Goal: Task Accomplishment & Management: Complete application form

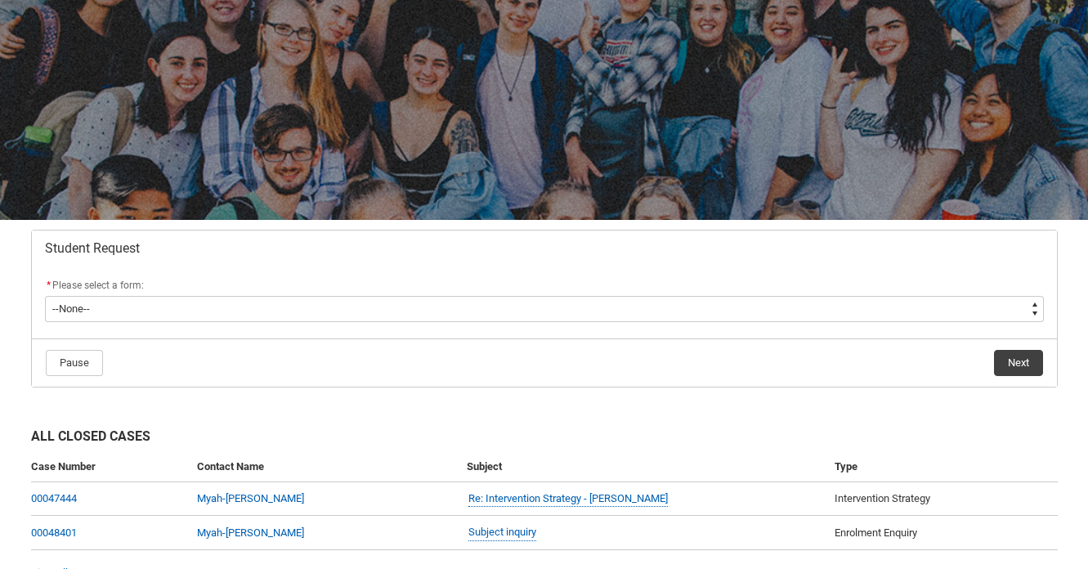
scroll to position [195, 0]
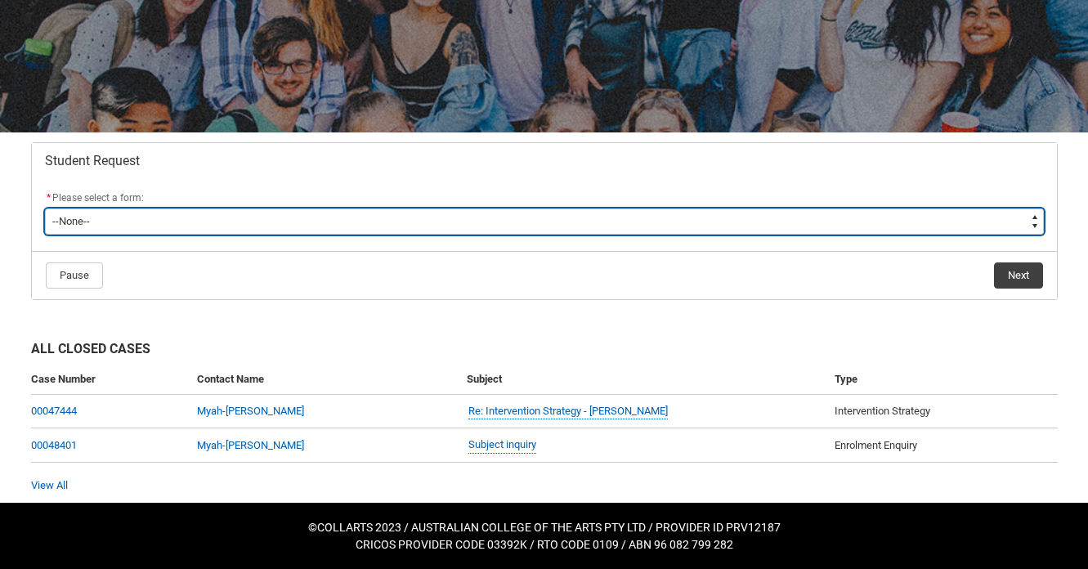
click at [624, 222] on select "--None-- Academic Transcript Application to Appeal Assignment Extension Change …" at bounding box center [544, 222] width 999 height 26
type lightning-select "Assignment_Extension_Choice"
click at [45, 209] on select "--None-- Academic Transcript Application to Appeal Assignment Extension Change …" at bounding box center [544, 222] width 999 height 26
select select "Assignment_Extension_Choice"
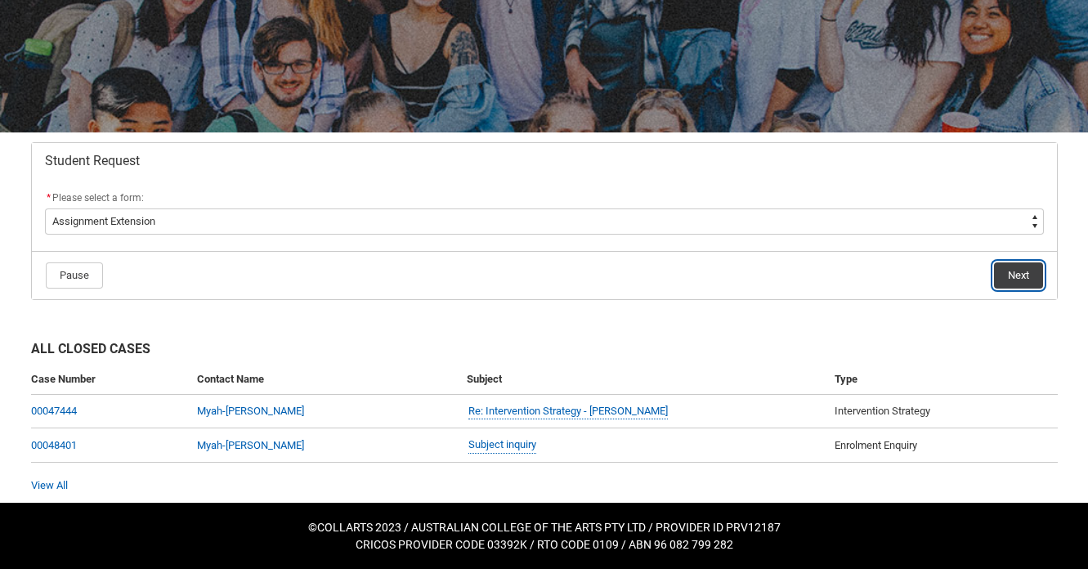
click at [1003, 271] on button "Next" at bounding box center [1018, 276] width 49 height 26
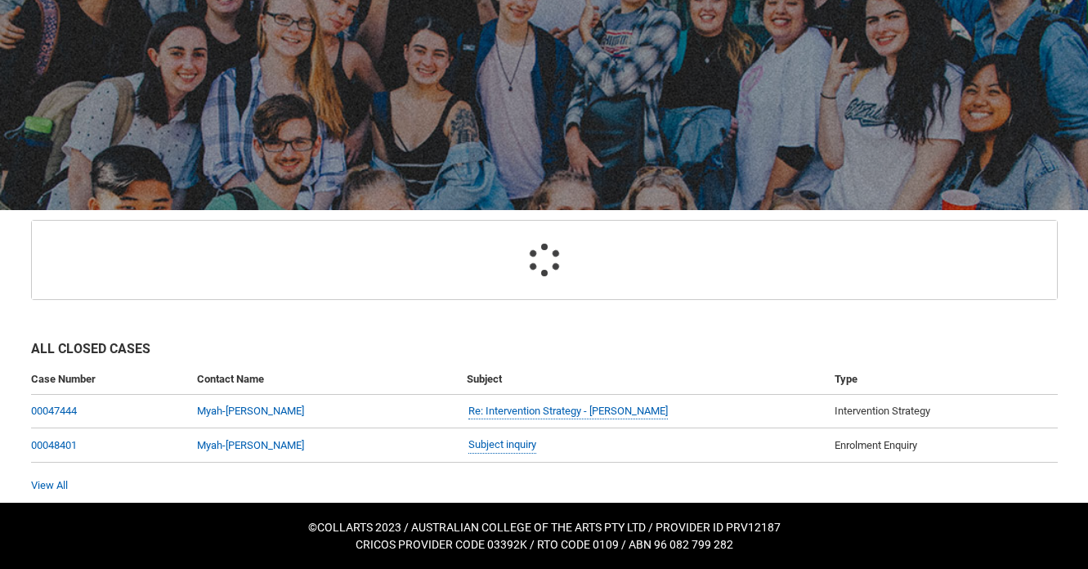
scroll to position [174, 0]
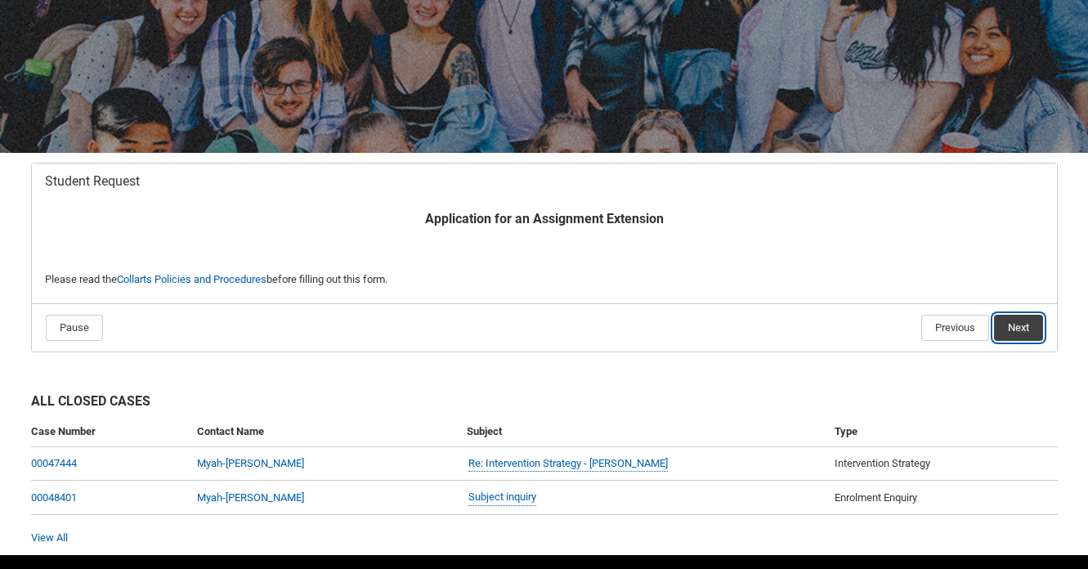
click at [1034, 323] on button "Next" at bounding box center [1018, 328] width 49 height 26
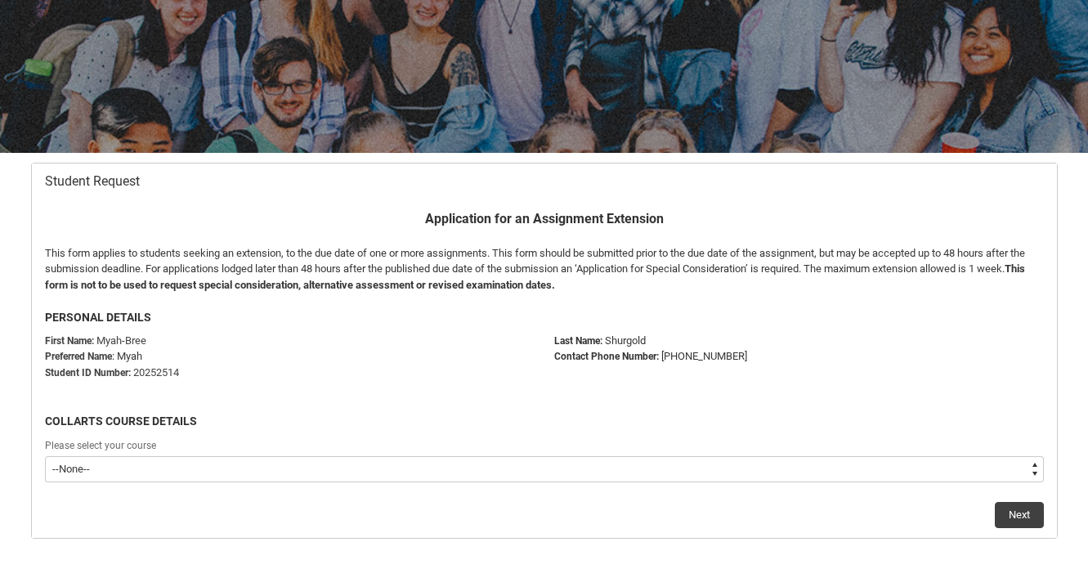
click at [225, 457] on select "--None-- Bachelor of Arts (Interior Design)" at bounding box center [544, 469] width 999 height 26
type lightning-select "recordPicklist_ProgramEnrollment.a0jOZ000006fZKvYAM"
click at [45, 456] on select "--None-- Bachelor of Arts (Interior Design)" at bounding box center [544, 469] width 999 height 26
select select "recordPicklist_ProgramEnrollment.a0jOZ000006fZKvYAM"
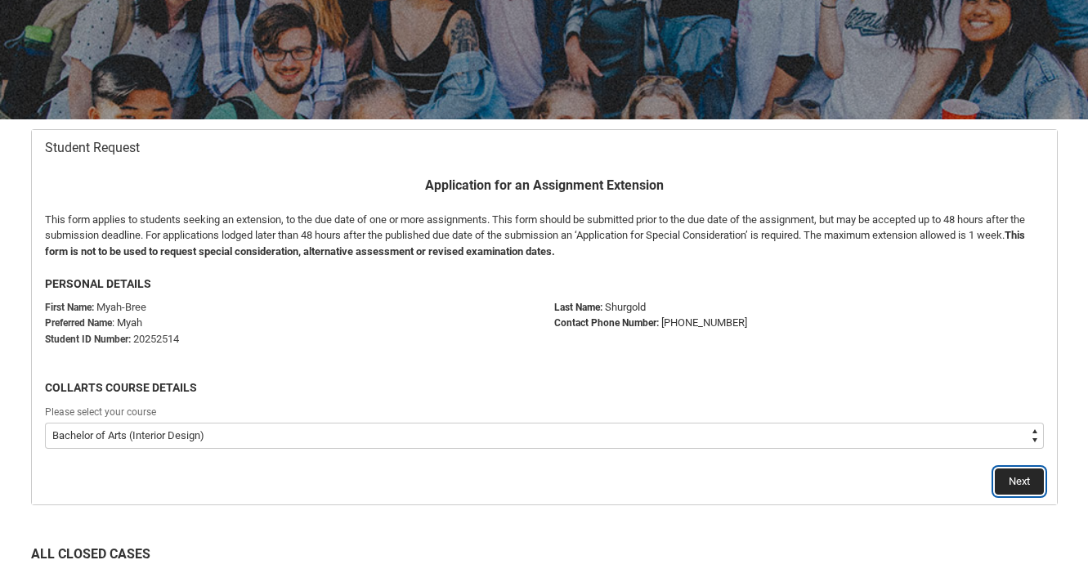
click at [1027, 480] on button "Next" at bounding box center [1019, 482] width 49 height 26
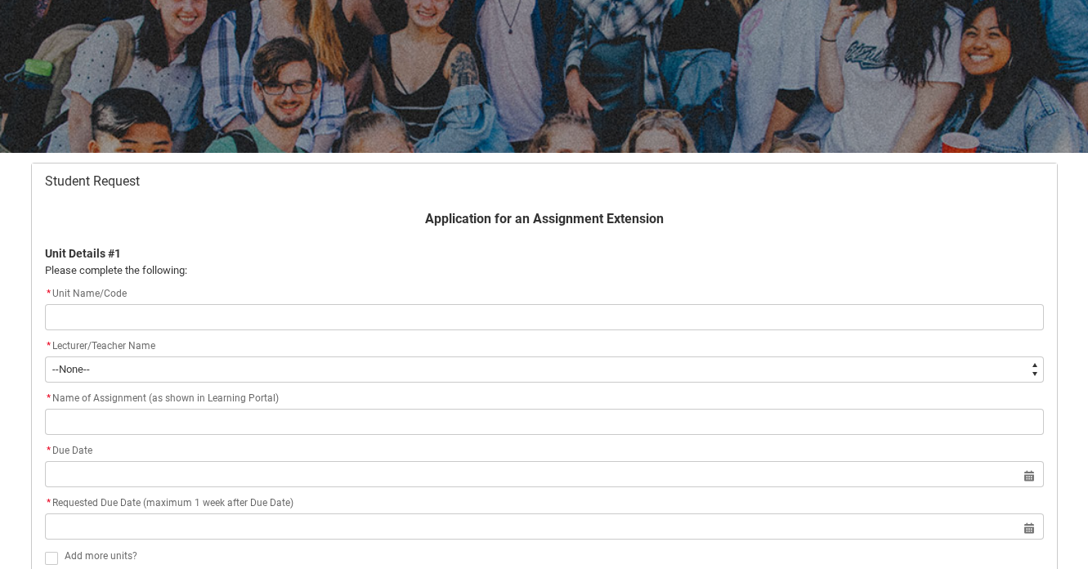
click at [547, 317] on input "Redu_Student_Request flow" at bounding box center [544, 317] width 999 height 26
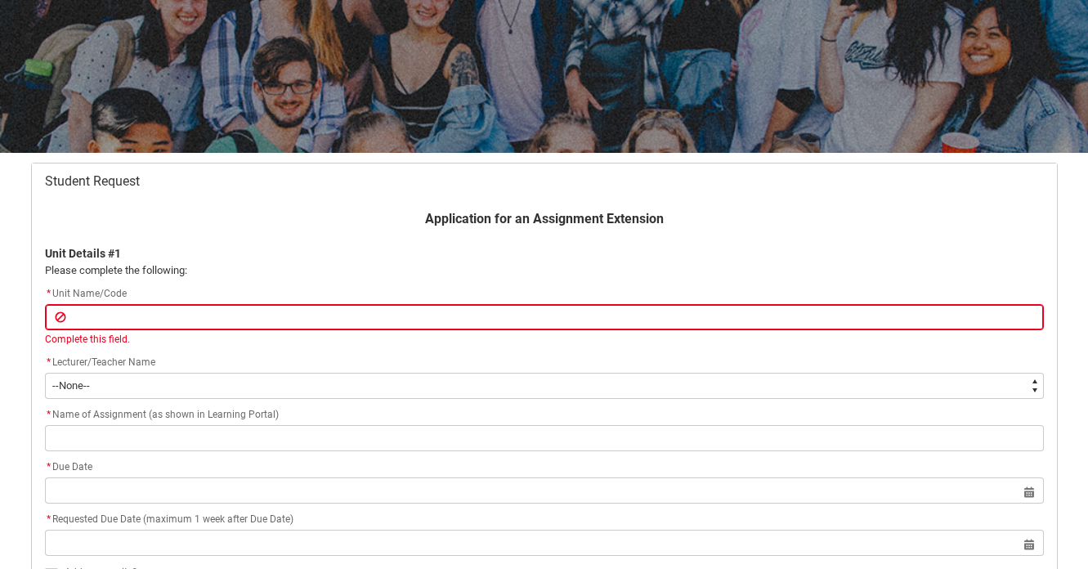
click at [547, 330] on flowruntime-screen-field "* Unit Name/Code Complete this field." at bounding box center [544, 319] width 1019 height 69
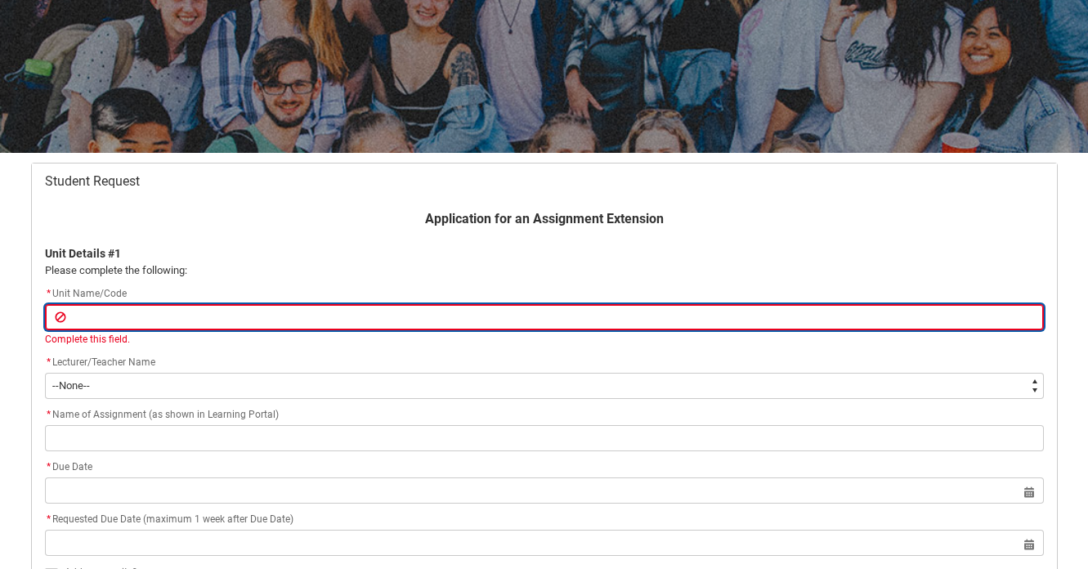
click at [547, 323] on input "Redu_Student_Request flow" at bounding box center [544, 317] width 999 height 26
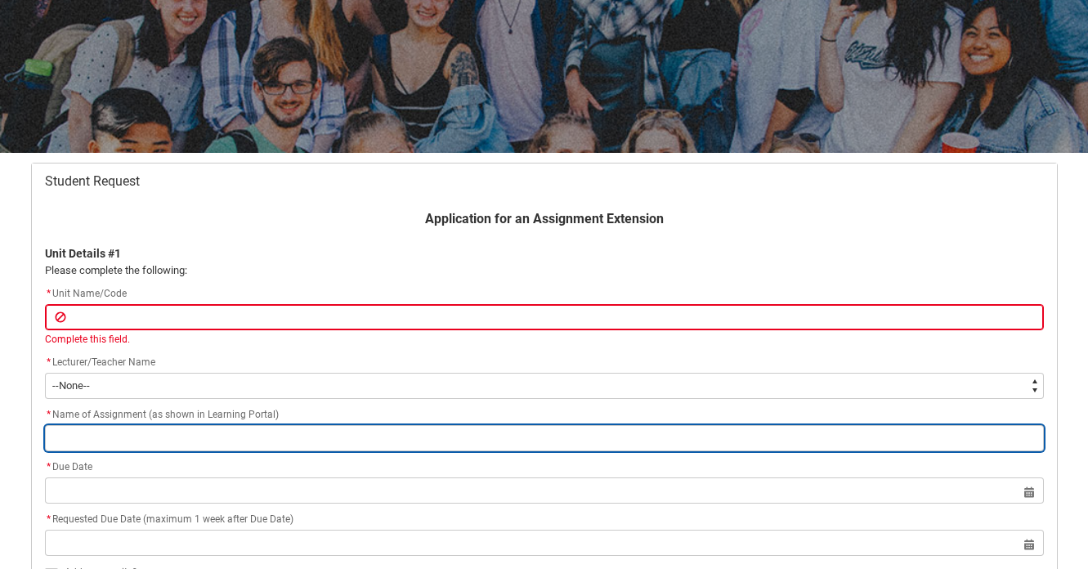
click at [222, 437] on input "Redu_Student_Request flow" at bounding box center [544, 438] width 999 height 26
type lightning-primitive-input-simple "A"
type input "A"
type lightning-primitive-input-simple "As"
type input "As"
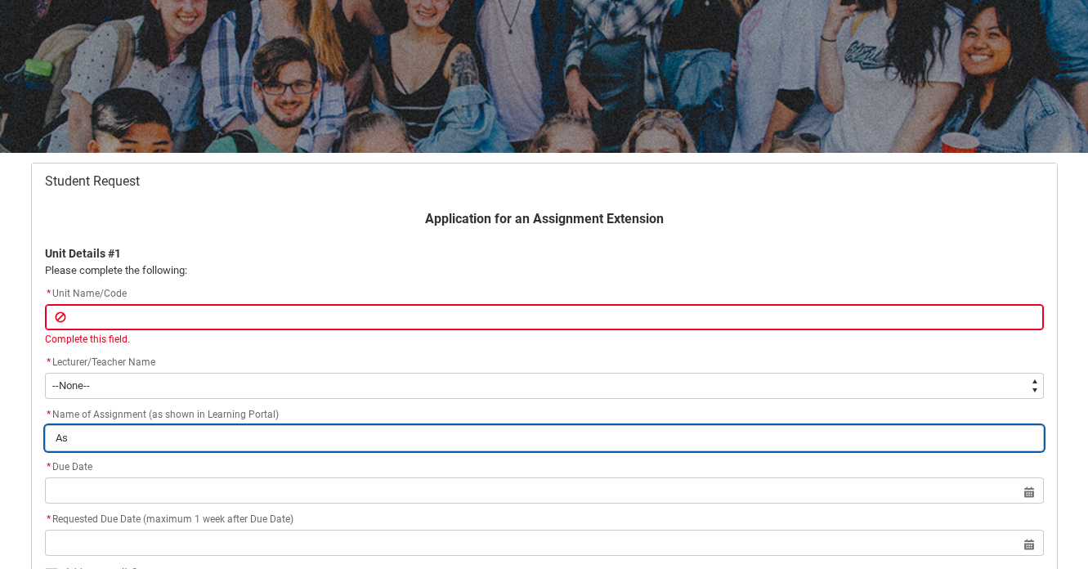
type lightning-primitive-input-simple "Ass"
type input "Ass"
type lightning-primitive-input-simple "Assi"
type input "Assi"
type lightning-primitive-input-simple "Assig"
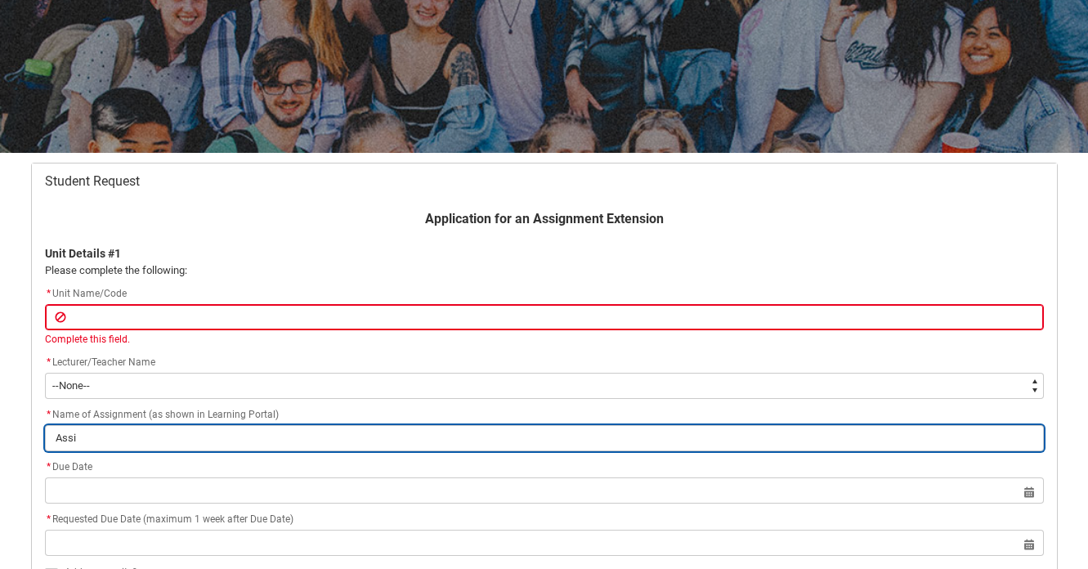
type input "Assig"
type lightning-primitive-input-simple "Assigb"
type input "Assigb"
type lightning-primitive-input-simple "Assig"
type input "Assig"
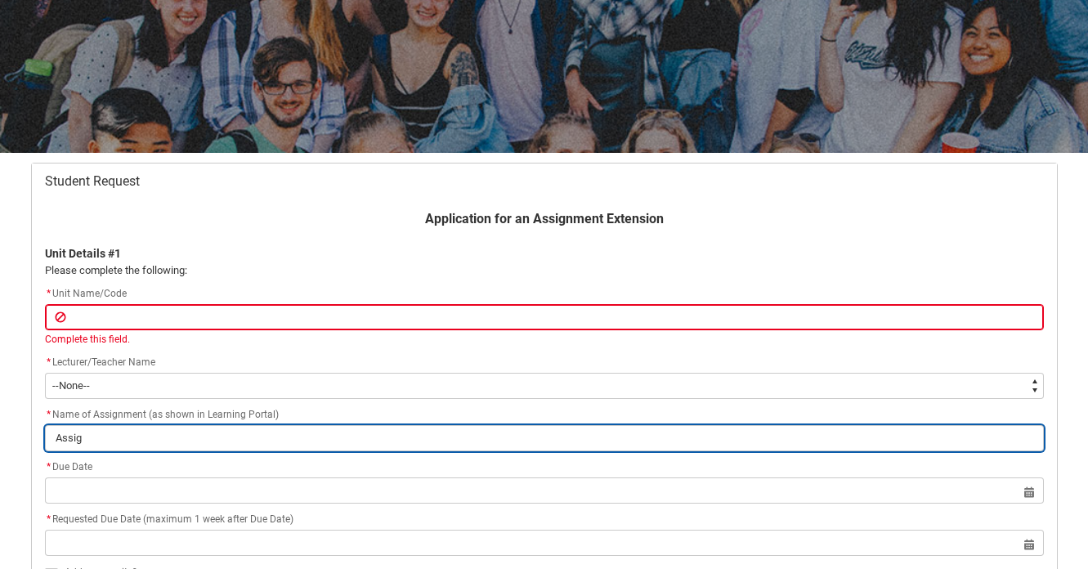
type lightning-primitive-input-simple "Assign"
type input "Assign"
type lightning-primitive-input-simple "Assignm"
type input "Assignm"
type lightning-primitive-input-simple "Assignme"
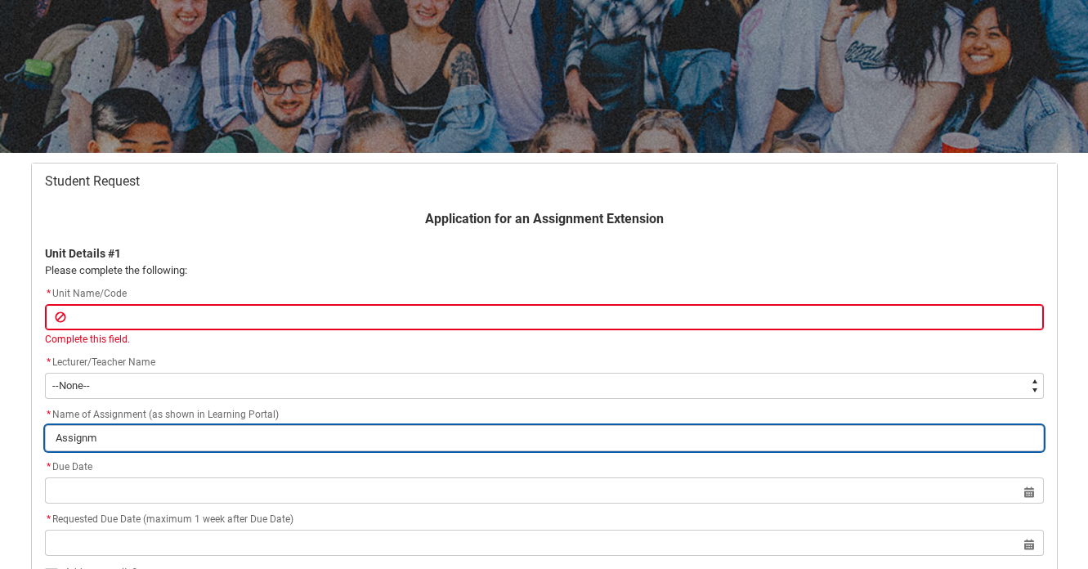
type input "Assignme"
type lightning-primitive-input-simple "Assignmen"
type input "Assignmen"
type lightning-primitive-input-simple "Assignment"
type input "Assignment"
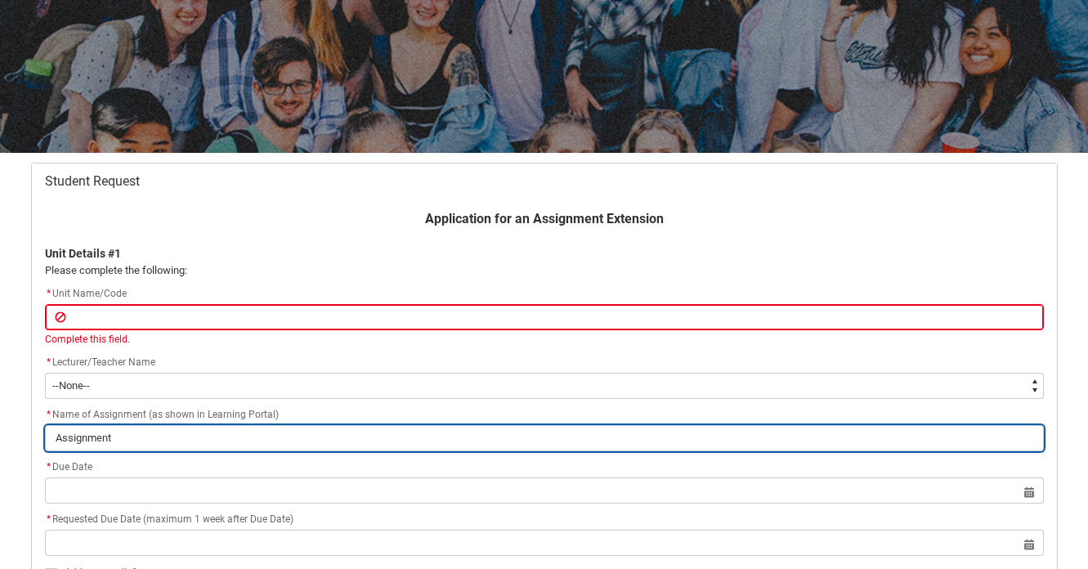
type lightning-primitive-input-simple "Assignment"
type input "Assignment"
type lightning-primitive-input-simple "Assignment 2"
type input "Assignment 2"
type lightning-primitive-input-simple "Assignment 2"
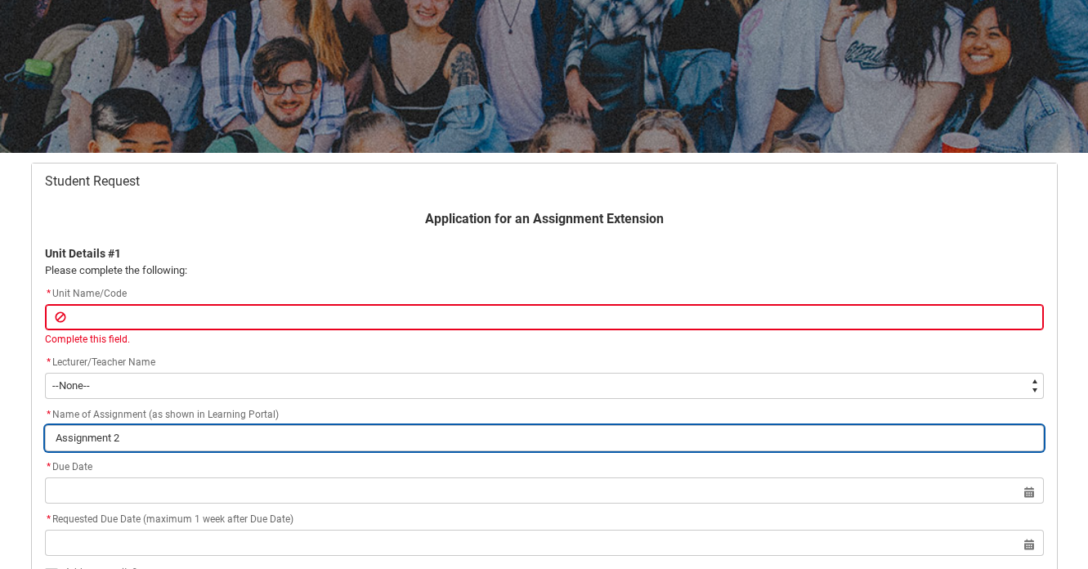
type input "Assignment 2"
type lightning-primitive-input-simple "Assignment 2"
type input "Assignment 2"
type lightning-primitive-input-simple "Assignment"
type input "Assignment"
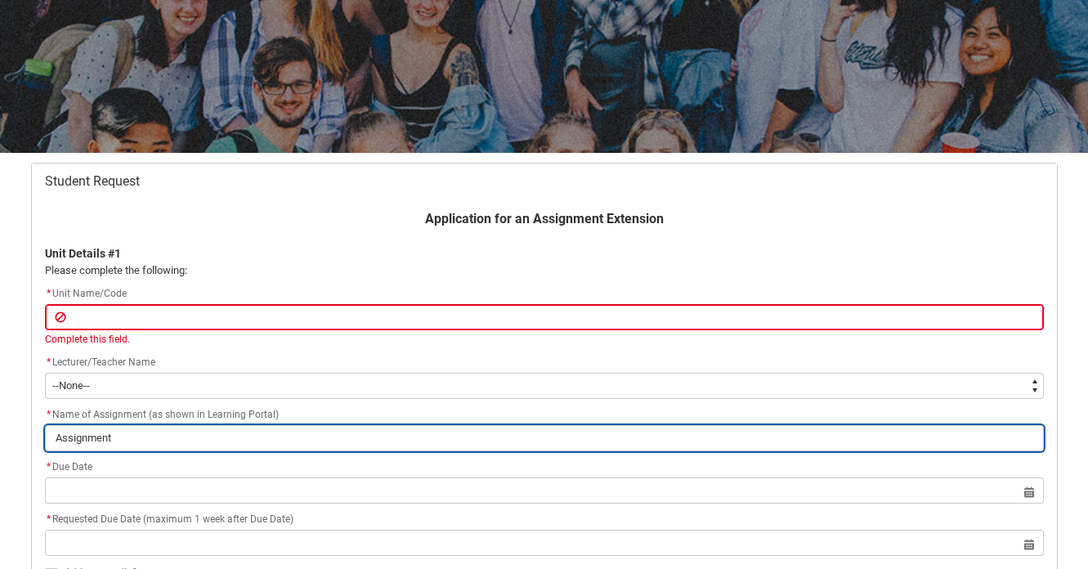
type lightning-primitive-input-simple "Assignment"
type input "Assignment"
type lightning-primitive-input-simple "Assignmen"
type input "Assignmen"
type lightning-primitive-input-simple "Assignme"
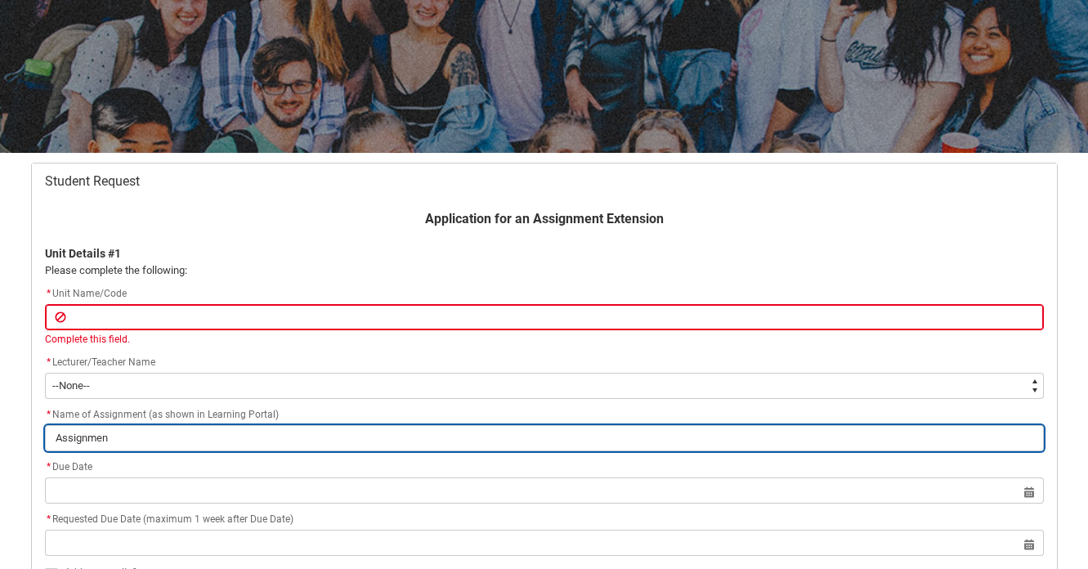
type input "Assignme"
type lightning-primitive-input-simple "Assignm"
type input "Assignm"
type lightning-primitive-input-simple "Assign"
type input "Assign"
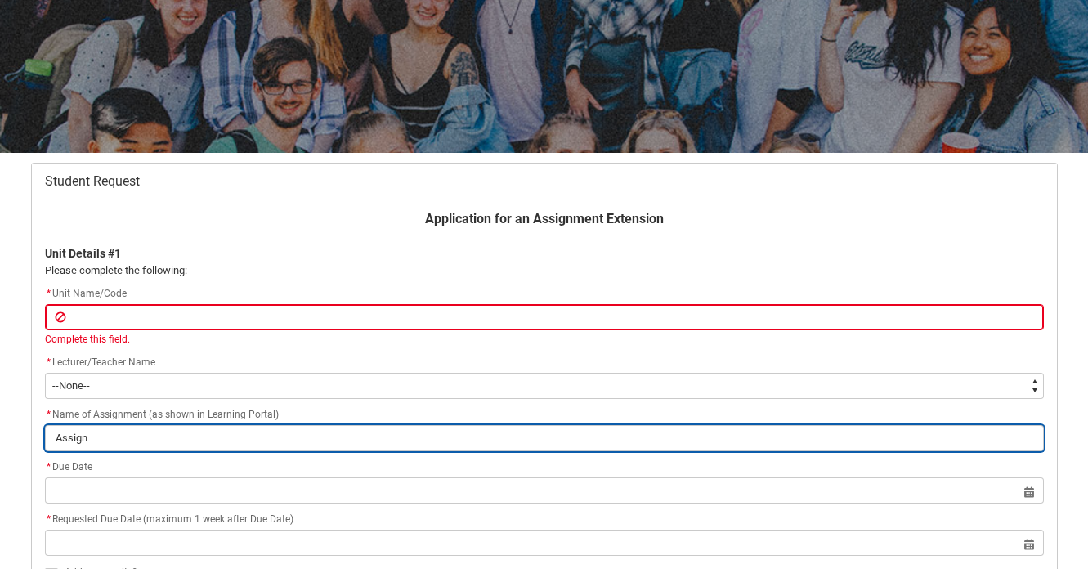
type lightning-primitive-input-simple "Assig"
type input "Assig"
type lightning-primitive-input-simple "Assi"
type input "Assi"
type lightning-primitive-input-simple "Ass"
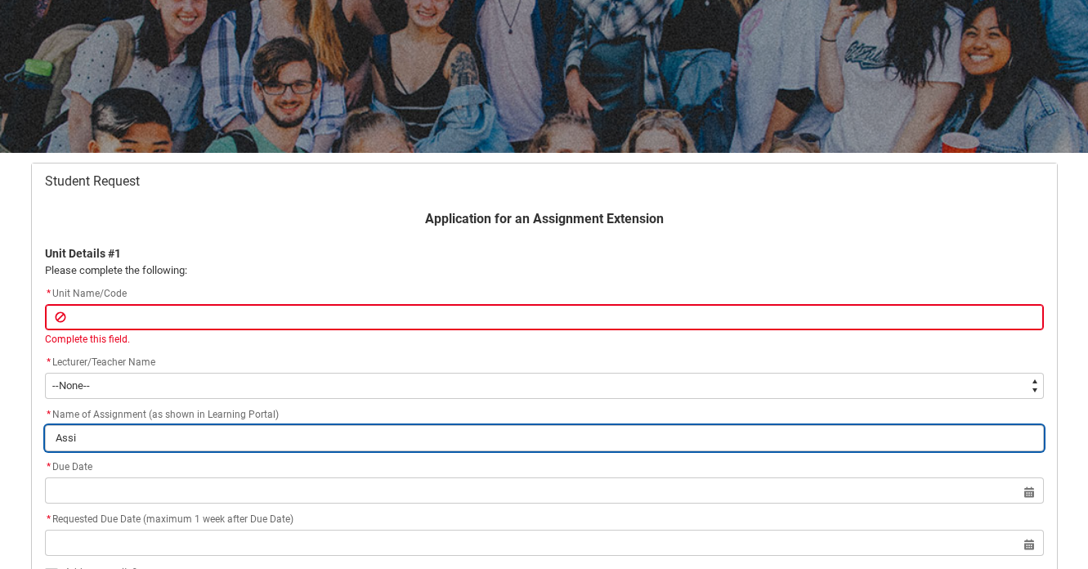
type input "Ass"
type lightning-primitive-input-simple "As"
type input "As"
type lightning-primitive-input-simple "A"
type input "A"
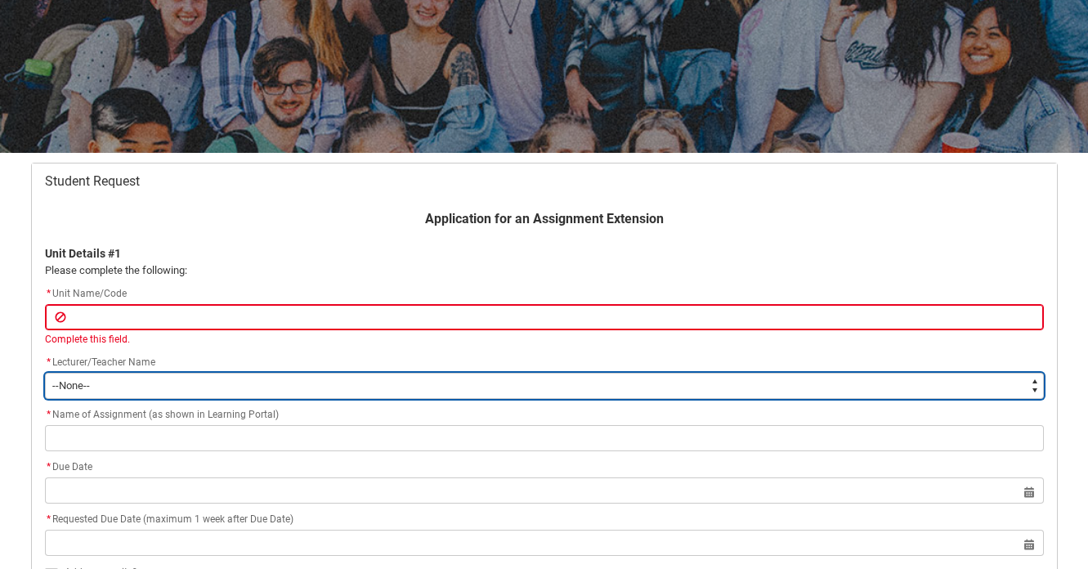
click at [140, 390] on select "--None-- [PERSON_NAME] [PERSON_NAME] [PERSON_NAME] [PERSON_NAME] [PERSON_NAME] …" at bounding box center [544, 386] width 999 height 26
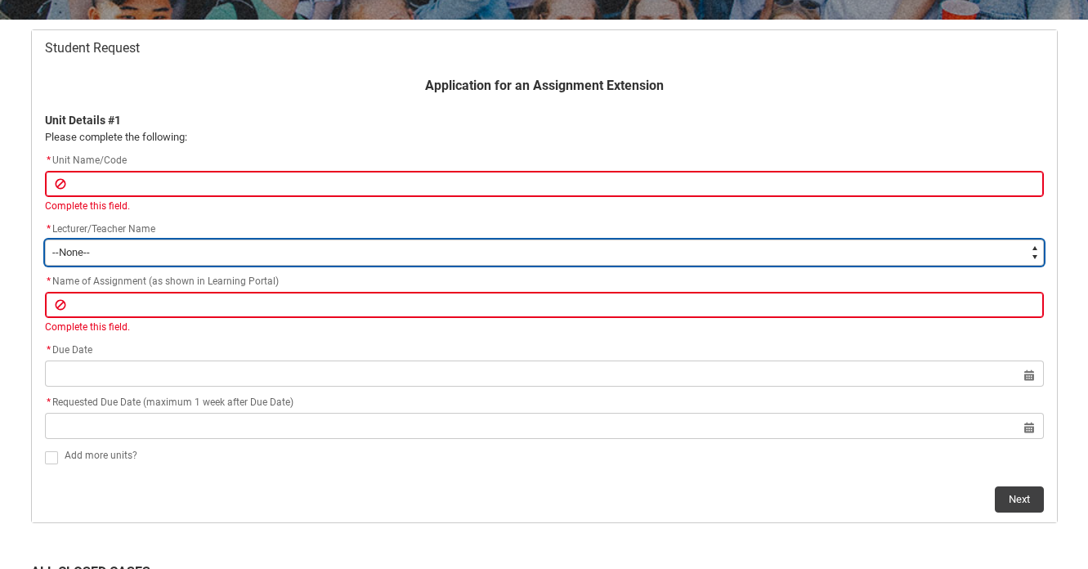
scroll to position [313, 0]
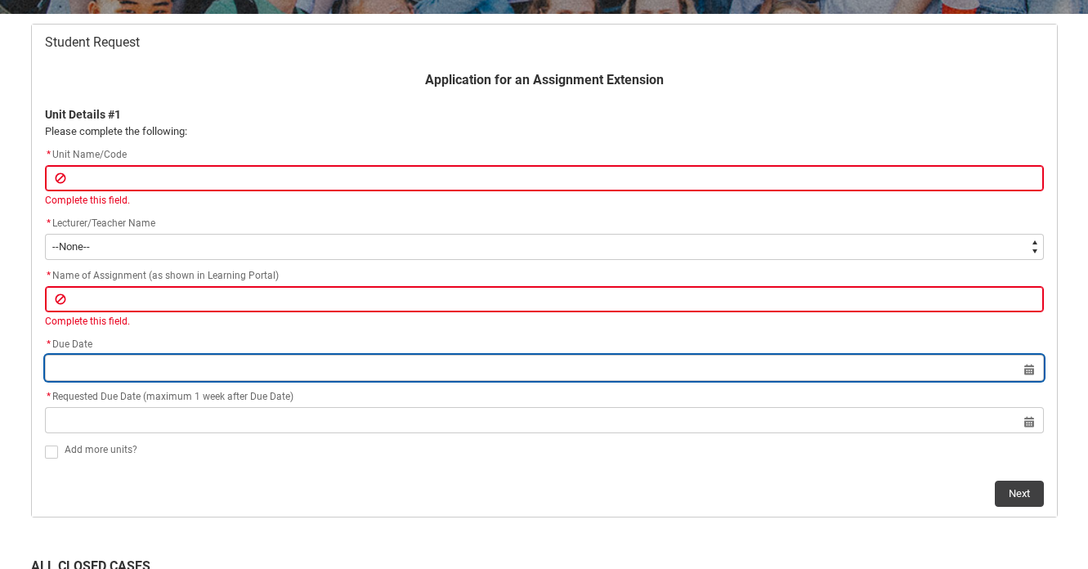
click at [645, 379] on input "Redu_Student_Request flow" at bounding box center [544, 368] width 999 height 26
select select "2025"
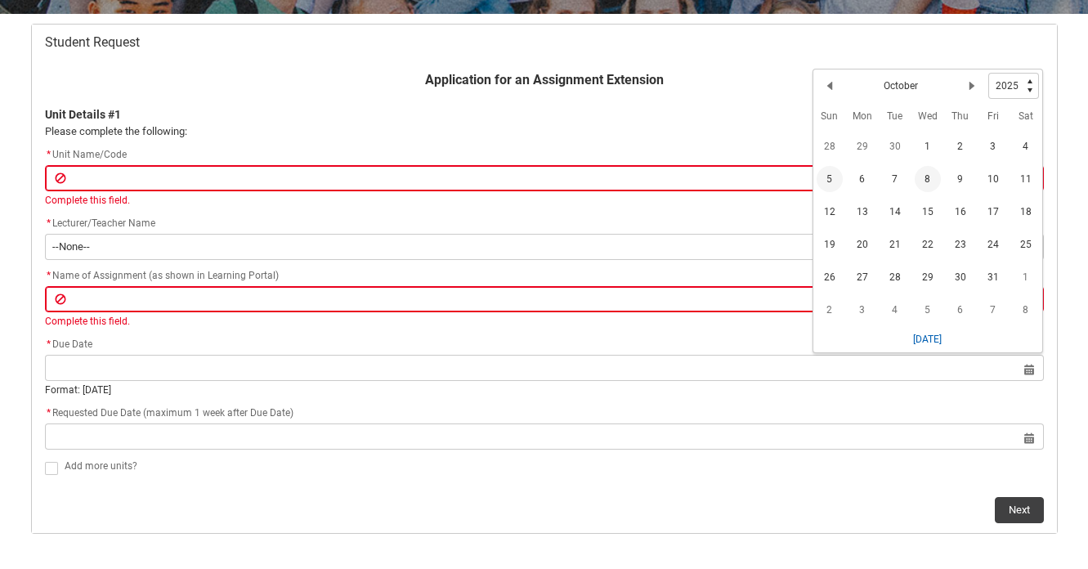
click at [825, 177] on span "5" at bounding box center [830, 179] width 26 height 26
type lightning-datepicker "[DATE]"
type lightning-input "[DATE]"
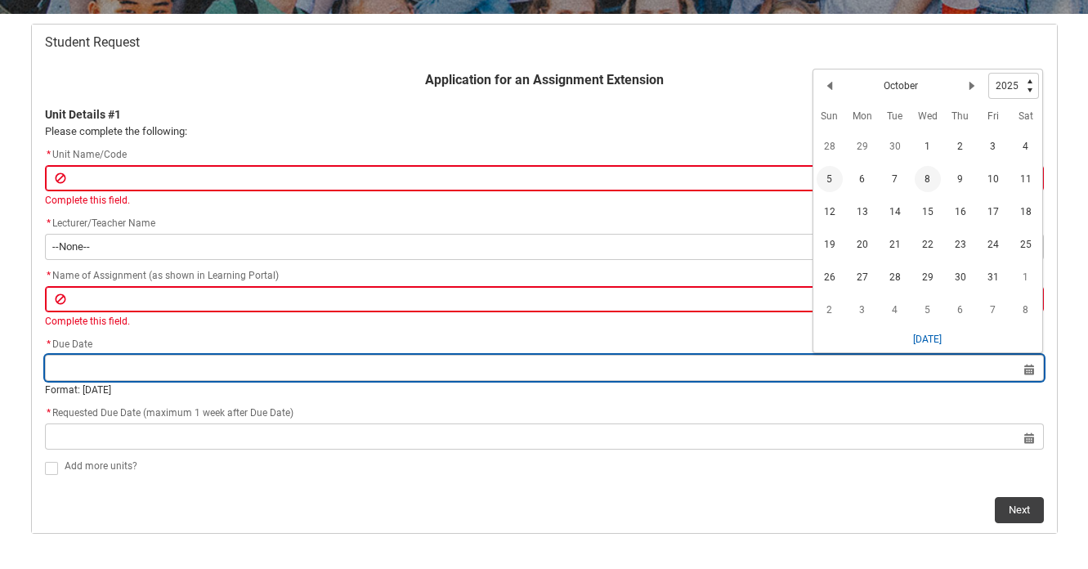
type input "[DATE]"
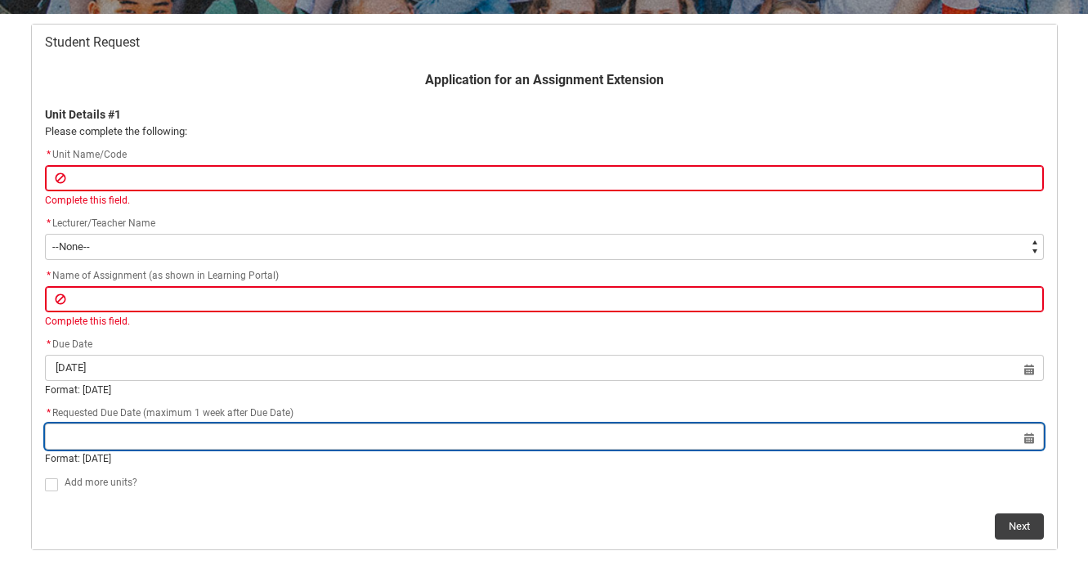
click at [316, 434] on input "Redu_Student_Request flow" at bounding box center [544, 437] width 999 height 26
select select "2025"
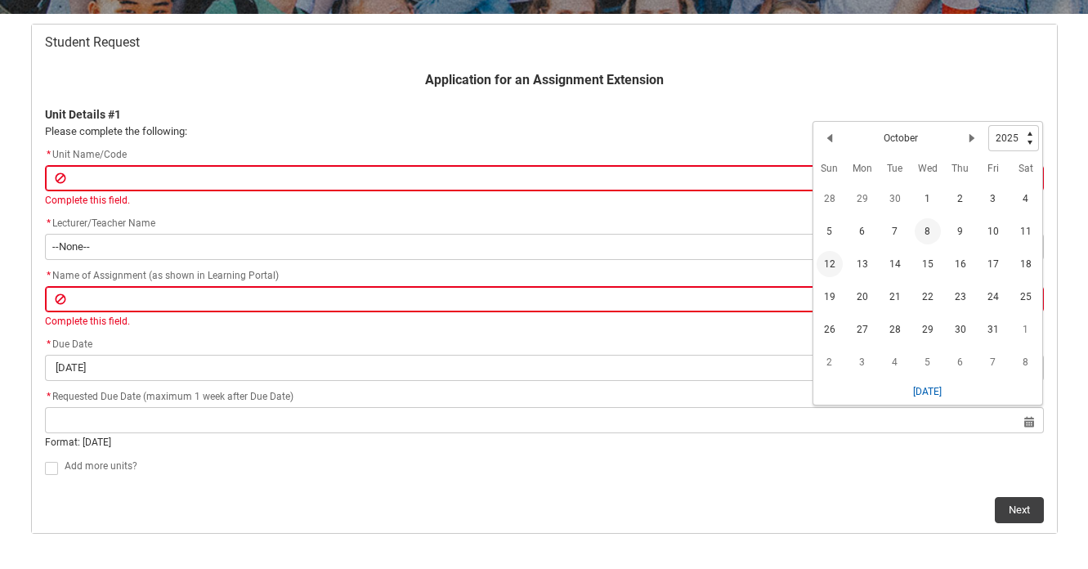
click at [823, 260] on span "12" at bounding box center [830, 264] width 26 height 26
type lightning-datepicker "[DATE]"
type lightning-input "[DATE]"
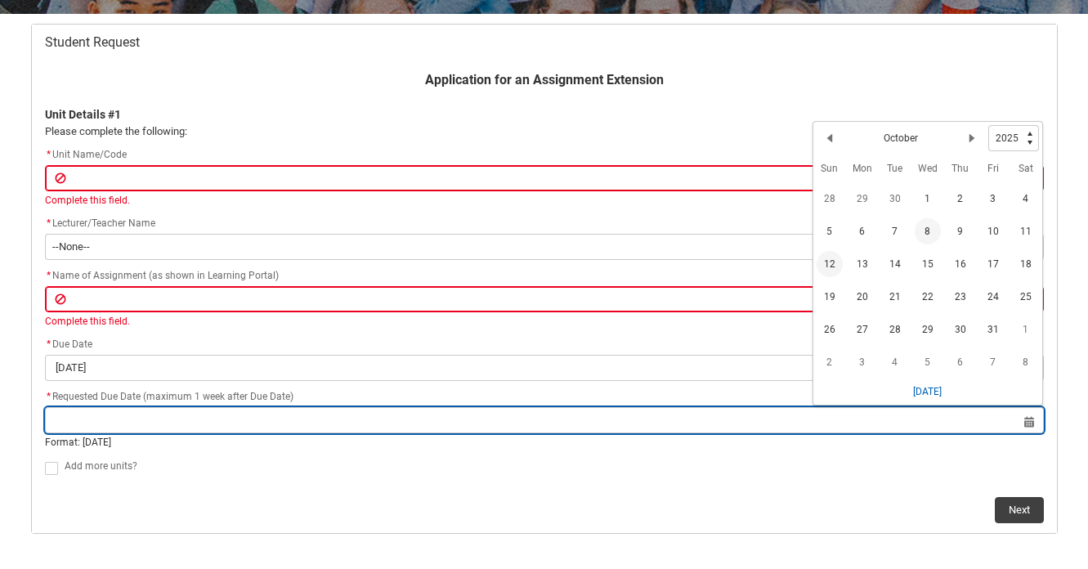
type input "[DATE]"
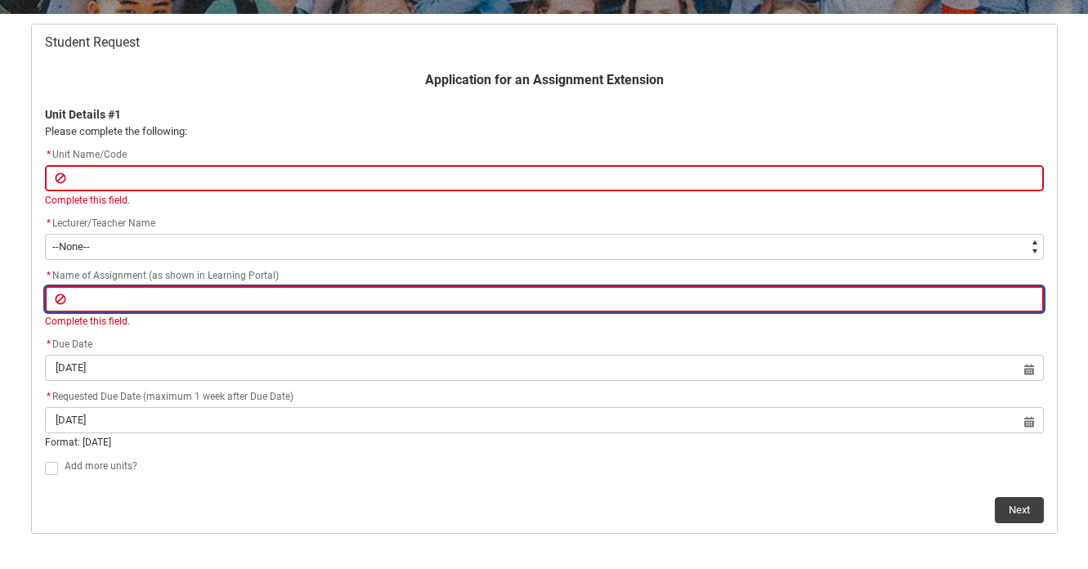
click at [228, 305] on input "Redu_Student_Request flow" at bounding box center [544, 299] width 999 height 26
click at [66, 309] on input "Redu_Student_Request flow" at bounding box center [544, 299] width 999 height 26
click at [56, 296] on input "Redu_Student_Request flow" at bounding box center [544, 299] width 999 height 26
paste input "Assignment 1: Colour Case Study (30%)"
type lightning-primitive-input-simple "Assignment 1: Colour Case Study (30%)"
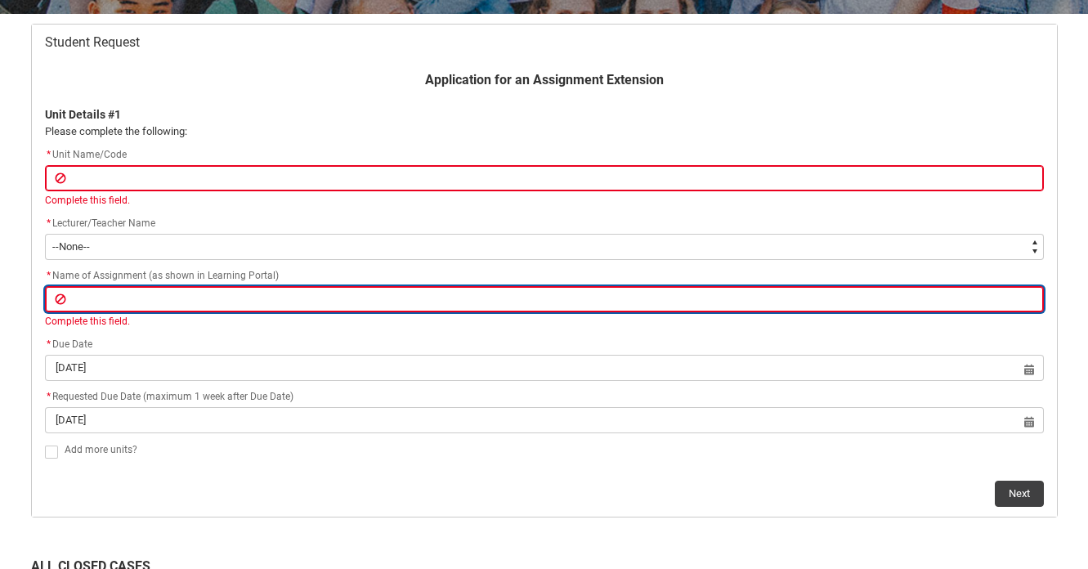
type input "Assignment 1: Colour Case Study (30%)"
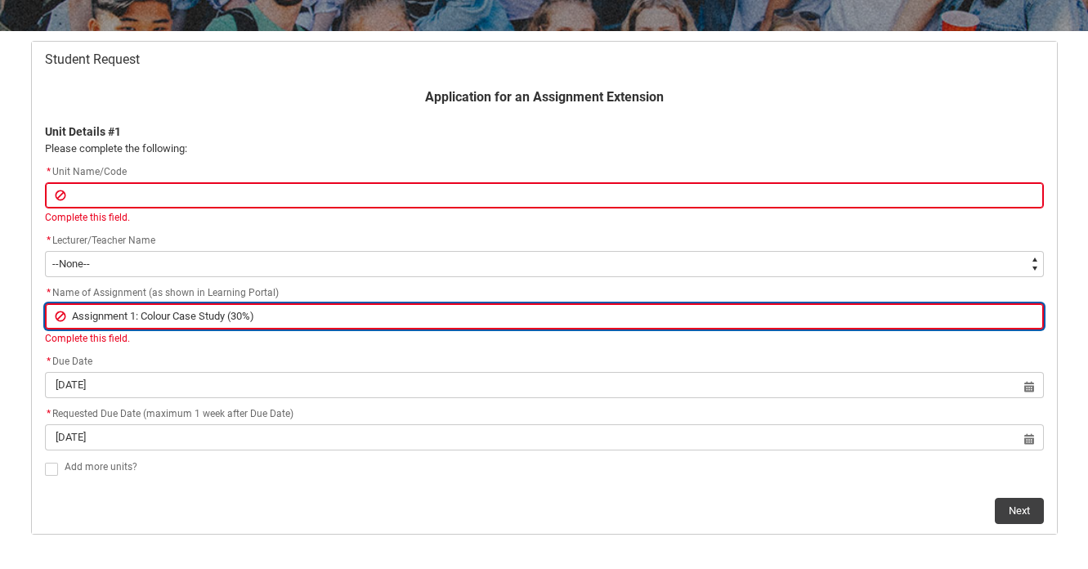
scroll to position [295, 0]
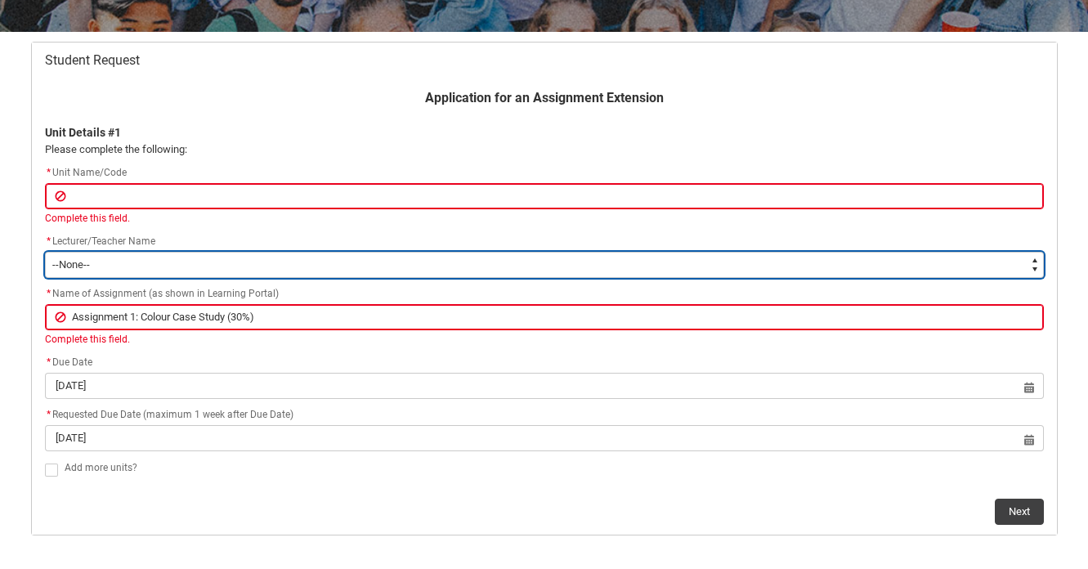
click at [191, 267] on select "--None-- [PERSON_NAME] [PERSON_NAME] [PERSON_NAME] [PERSON_NAME] [PERSON_NAME] …" at bounding box center [544, 265] width 999 height 26
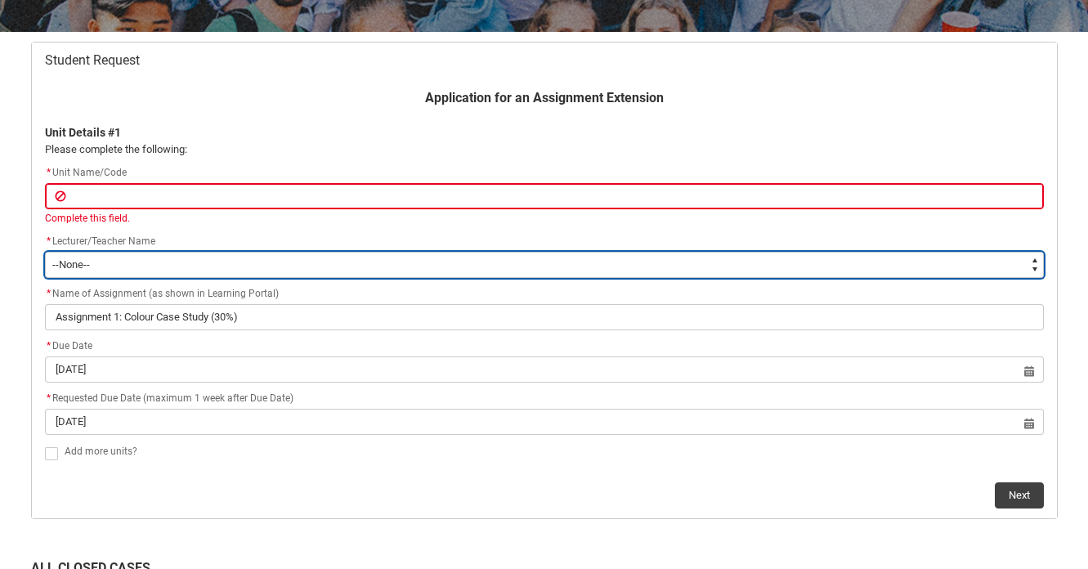
scroll to position [87, 0]
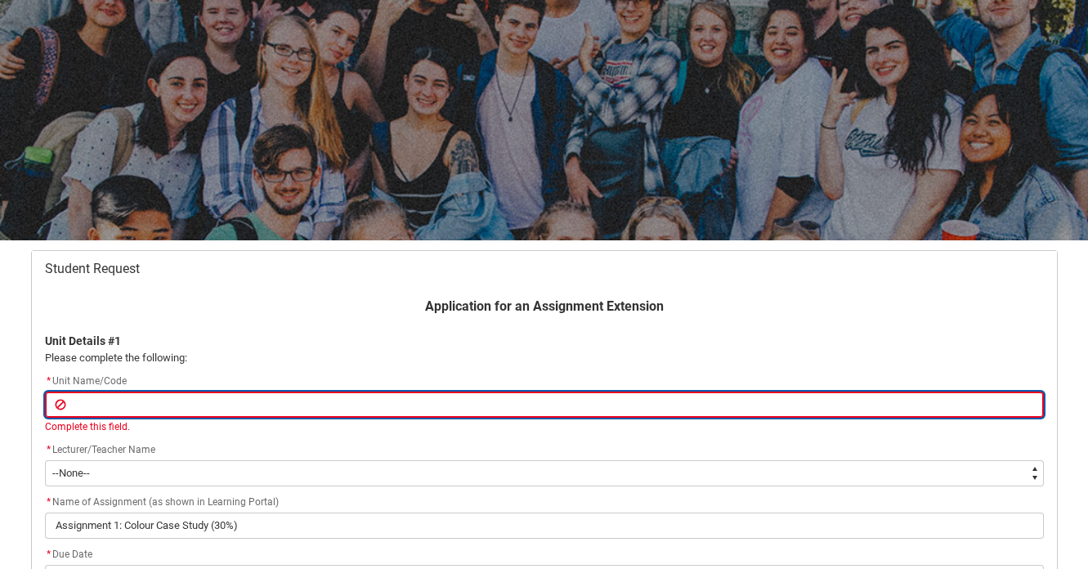
click at [209, 415] on input "Redu_Student_Request flow" at bounding box center [544, 405] width 999 height 26
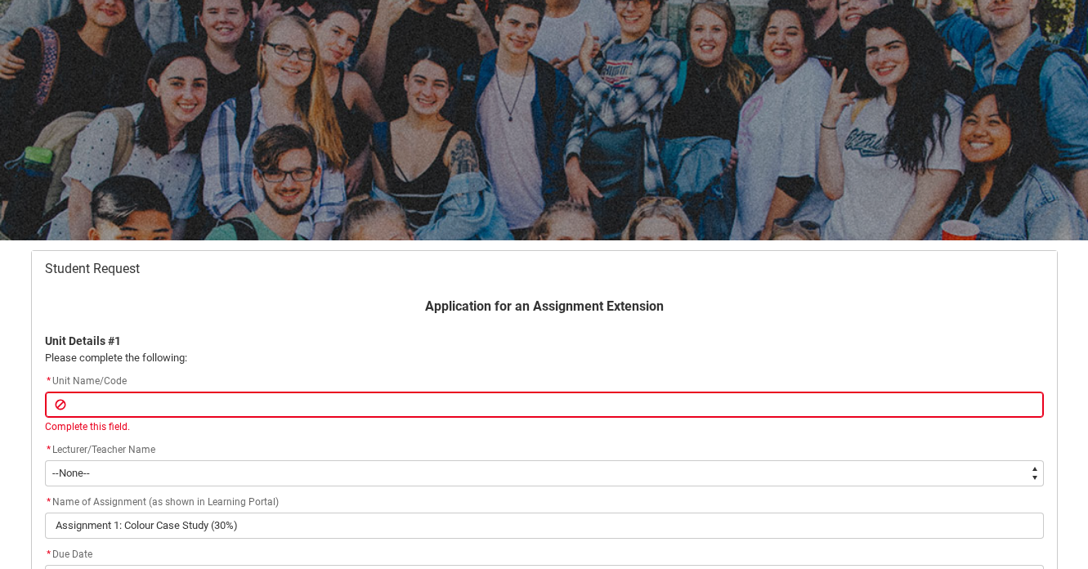
click at [192, 457] on div "* Lecturer/Teacher Name" at bounding box center [544, 451] width 999 height 20
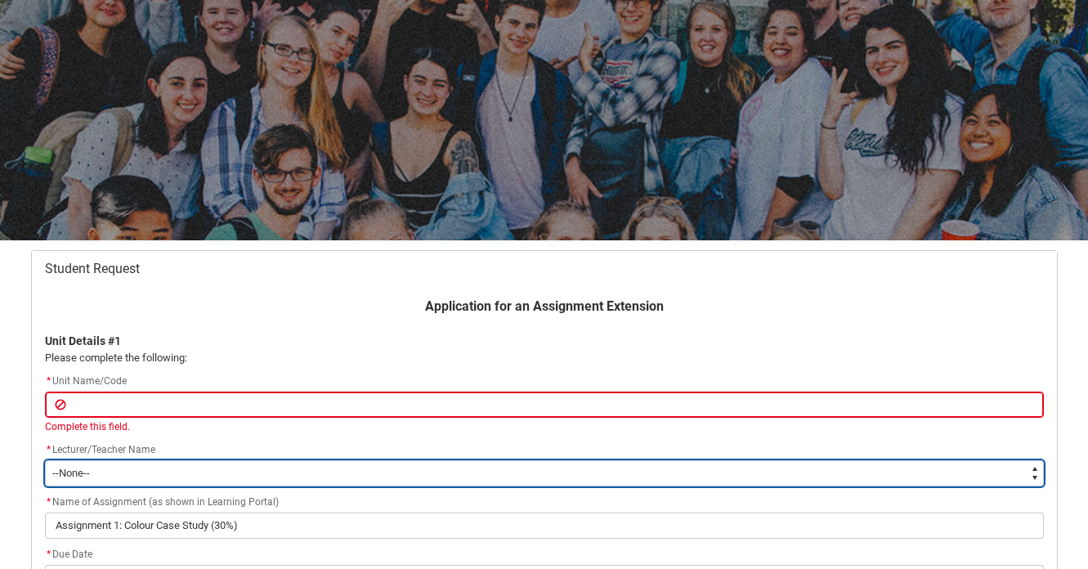
click at [191, 467] on select "--None-- [PERSON_NAME] [PERSON_NAME] [PERSON_NAME] [PERSON_NAME] [PERSON_NAME] …" at bounding box center [544, 473] width 999 height 26
type lightning-select "Faculty_NamefromNtoZ.0035g00000b9AYkAAM"
click at [45, 460] on select "--None-- [PERSON_NAME] [PERSON_NAME] [PERSON_NAME] [PERSON_NAME] [PERSON_NAME] …" at bounding box center [544, 473] width 999 height 26
select select "Faculty_NamefromNtoZ.0035g00000b9AYkAAM"
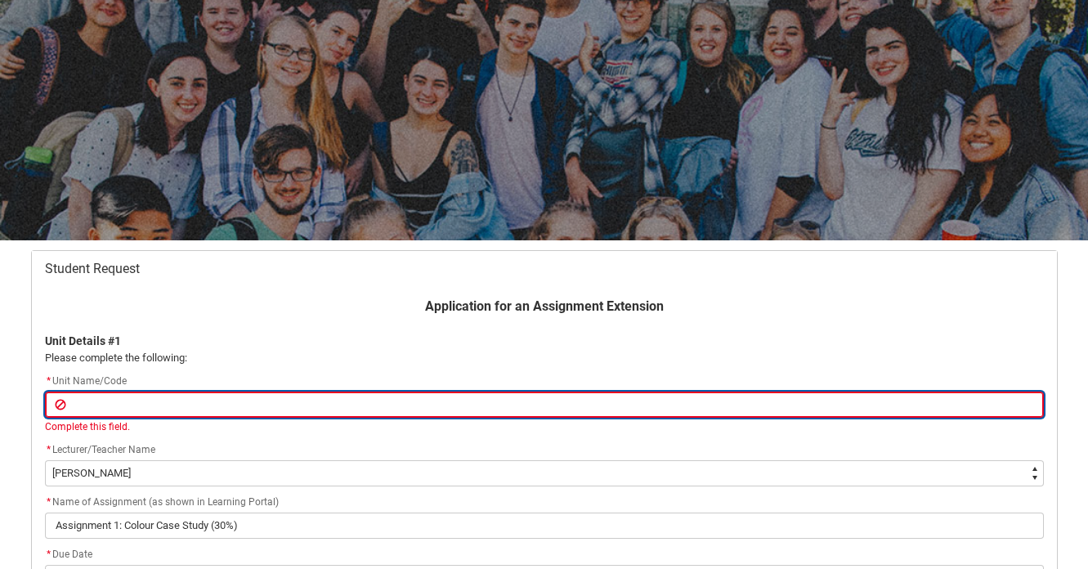
click at [141, 405] on input "Redu_Student_Request flow" at bounding box center [544, 405] width 999 height 26
paste input "IDPA1-CO"
type lightning-primitive-input-simple "IDPA1-CO"
type input "IDPA1-CO"
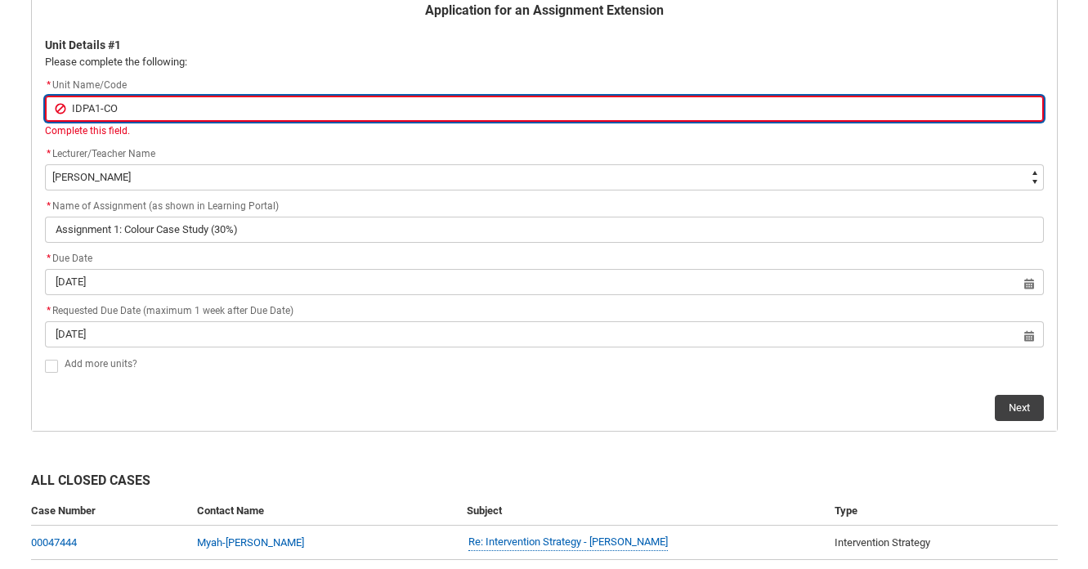
scroll to position [391, 0]
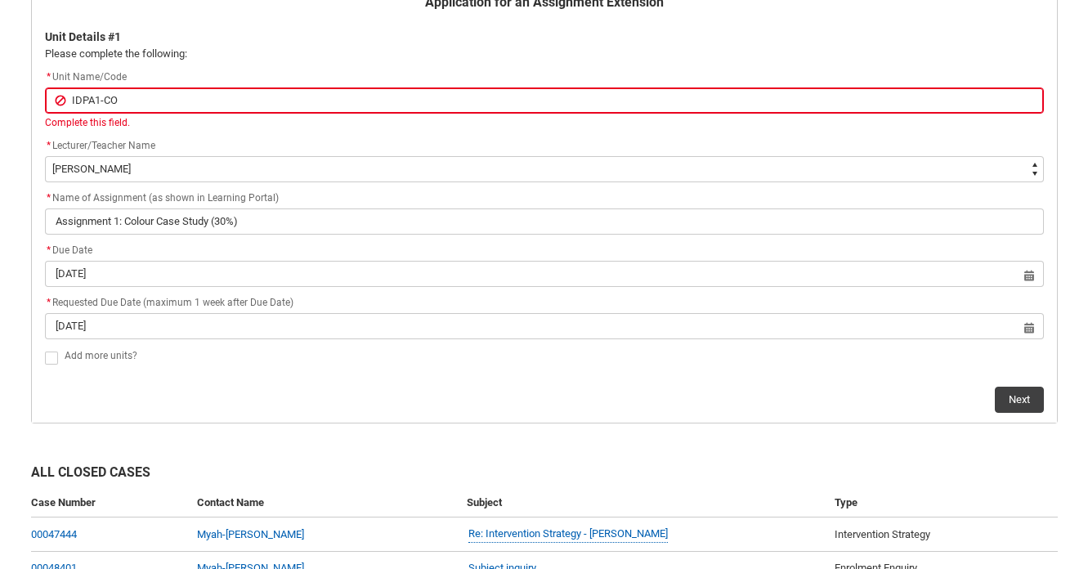
click at [54, 349] on lightning-input "Redu_Student_Request flow" at bounding box center [55, 356] width 20 height 21
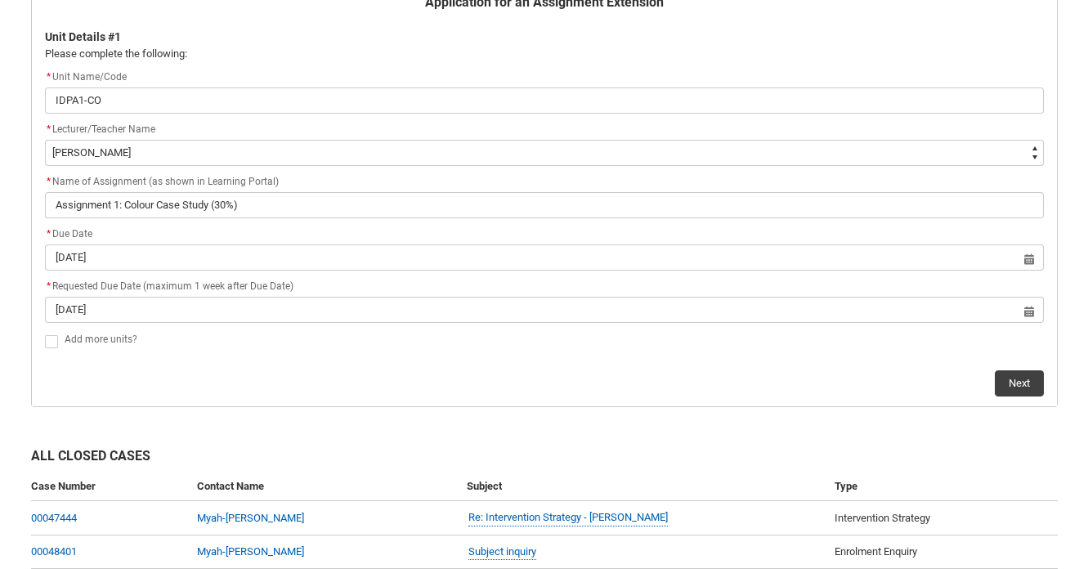
click at [52, 338] on span "Redu_Student_Request flow" at bounding box center [51, 341] width 13 height 13
click at [45, 333] on input "Redu_Student_Request flow" at bounding box center [44, 332] width 1 height 1
type lightning-input "true"
checkbox input "true"
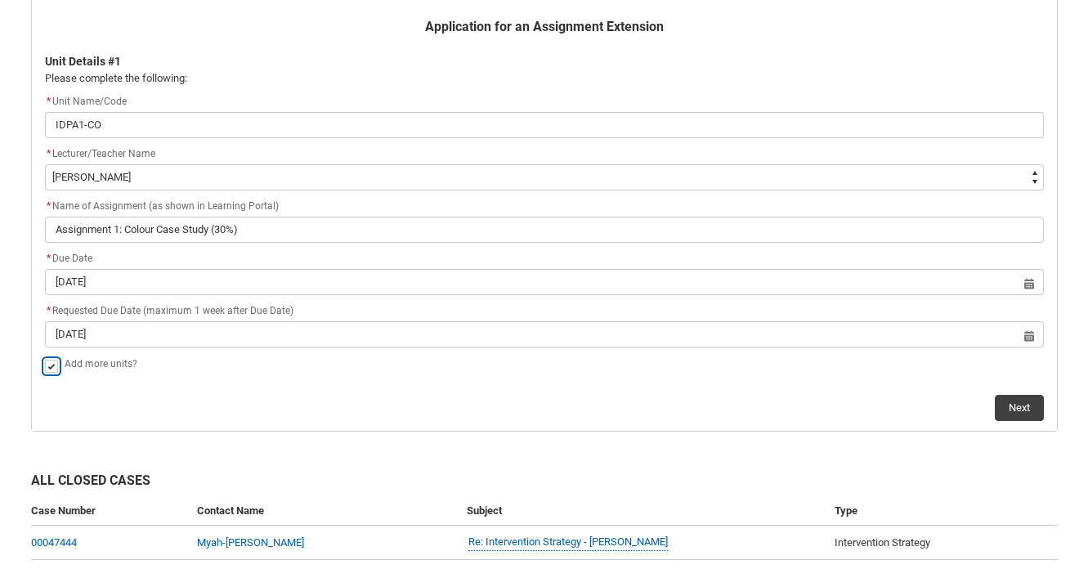
scroll to position [362, 0]
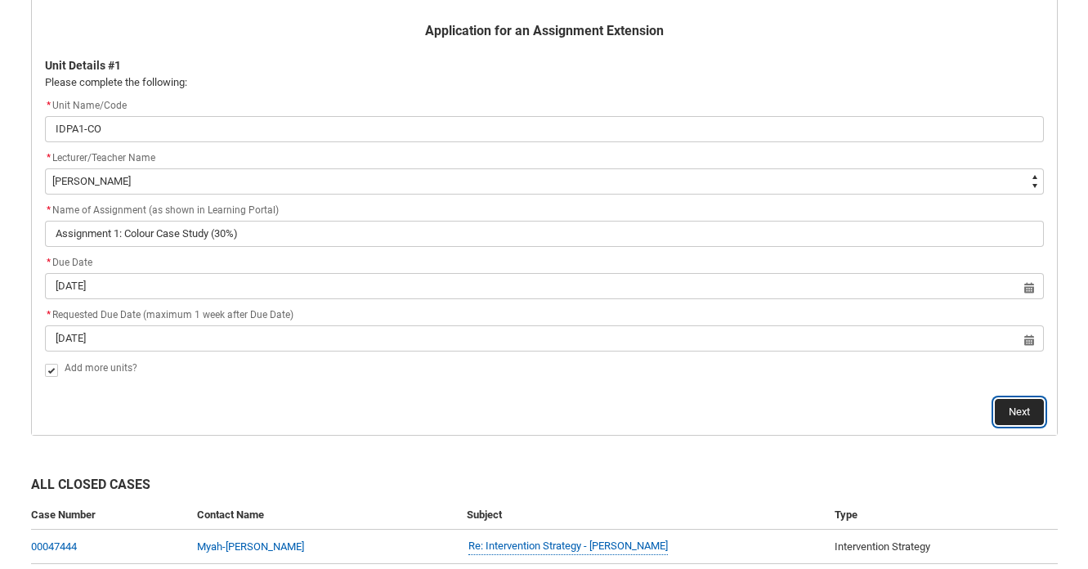
click at [1014, 410] on button "Next" at bounding box center [1019, 412] width 49 height 26
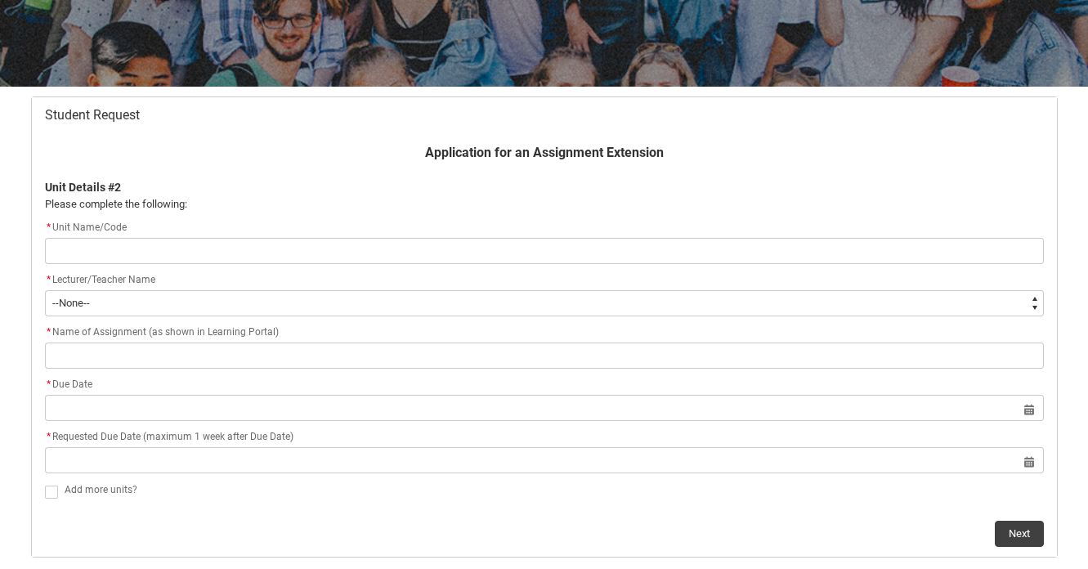
scroll to position [243, 0]
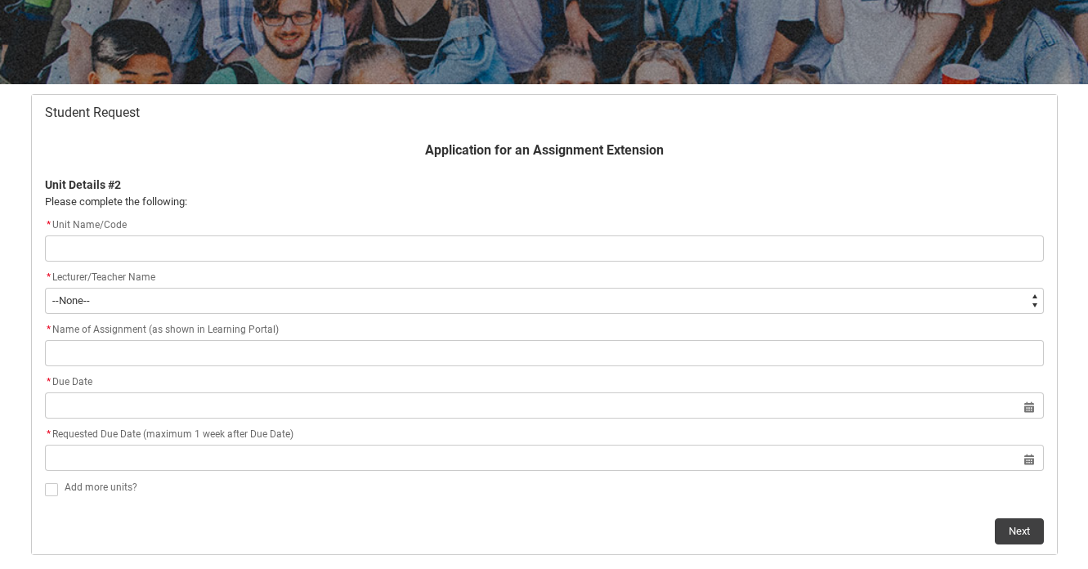
click at [142, 252] on input "Redu_Student_Request flow" at bounding box center [544, 249] width 999 height 26
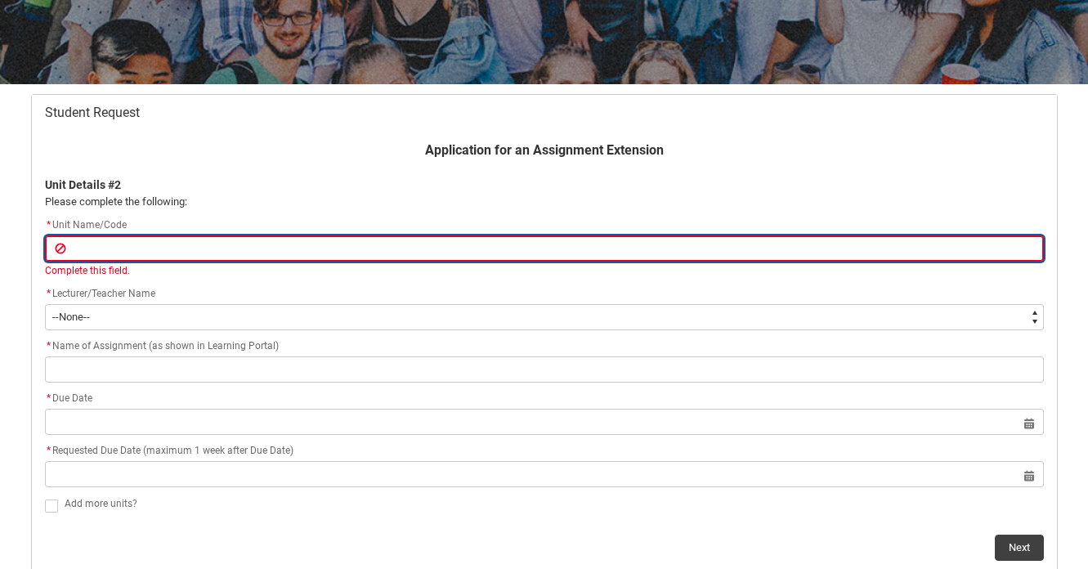
paste input "INDDED1-CO"
type lightning-primitive-input-simple "INDDED1-CO"
type input "INDDED1-CO"
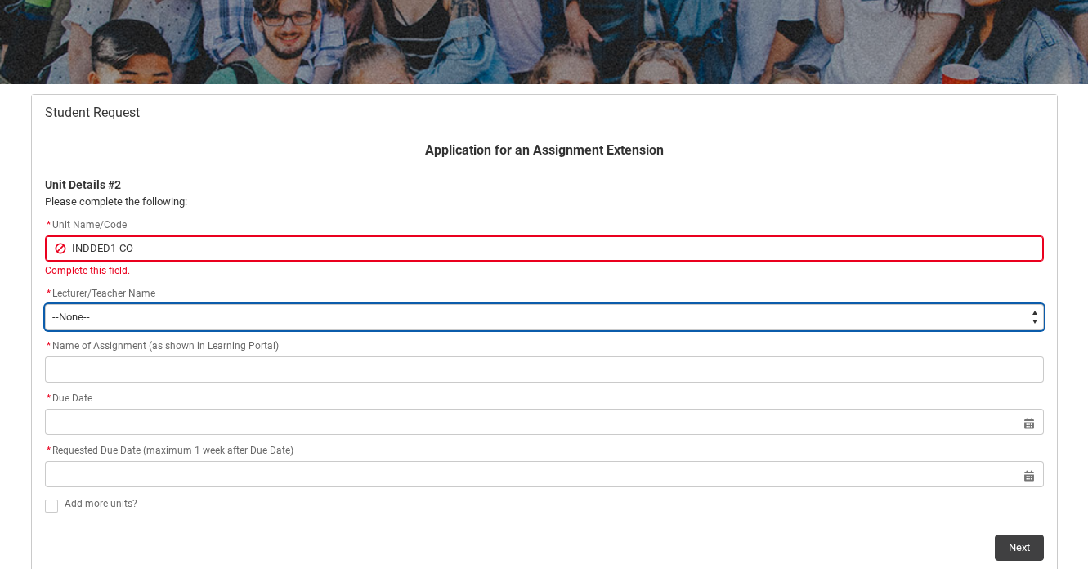
click at [153, 316] on flowruntime-screen-field "* Lecturer/Teacher Name * --None-- [PERSON_NAME] [PERSON_NAME] [PERSON_NAME] [P…" at bounding box center [544, 311] width 1019 height 52
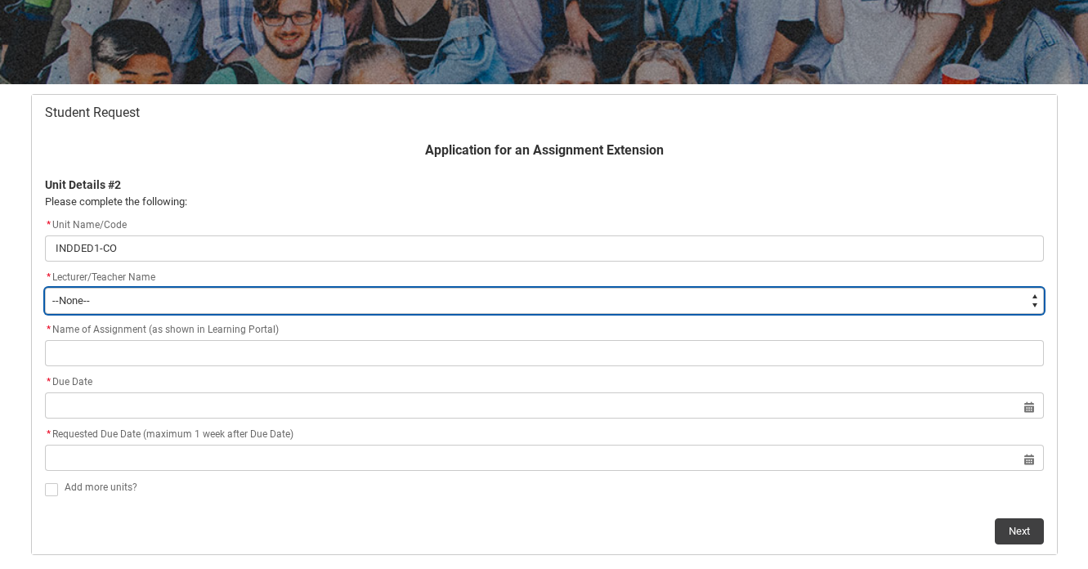
click at [155, 304] on select "--None-- [PERSON_NAME] [PERSON_NAME] [PERSON_NAME] [PERSON_NAME] [PERSON_NAME] …" at bounding box center [544, 301] width 999 height 26
type lightning-select "Faculty_NamefromAtoM.0035g00000b9AYHAA2"
click at [45, 288] on select "--None-- [PERSON_NAME] [PERSON_NAME] [PERSON_NAME] [PERSON_NAME] [PERSON_NAME] …" at bounding box center [544, 301] width 999 height 26
select select "Faculty_NamefromAtoM.0035g00000b9AYHAA2"
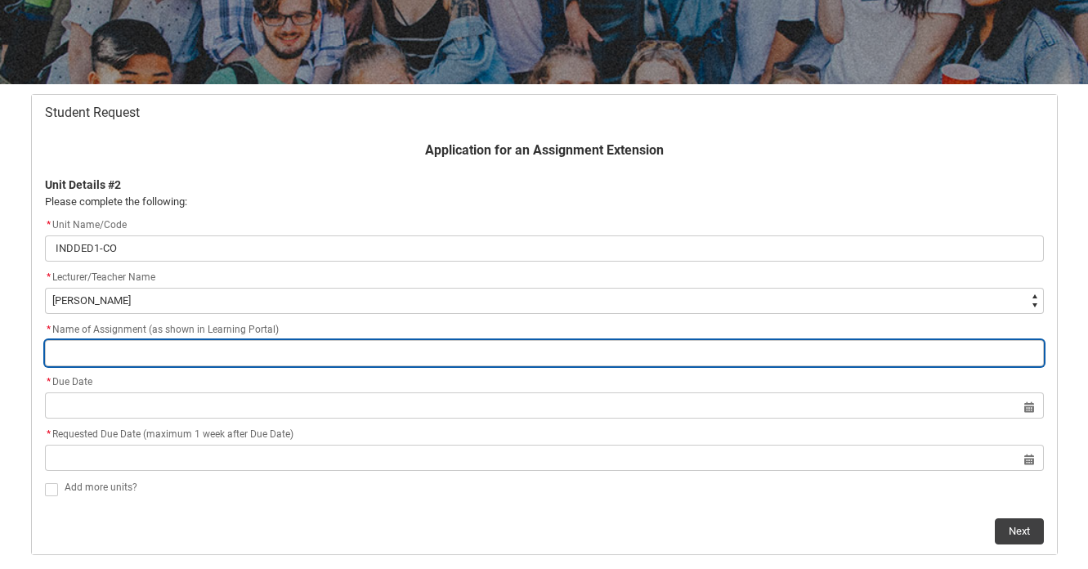
click at [310, 346] on input "Redu_Student_Request flow" at bounding box center [544, 353] width 999 height 26
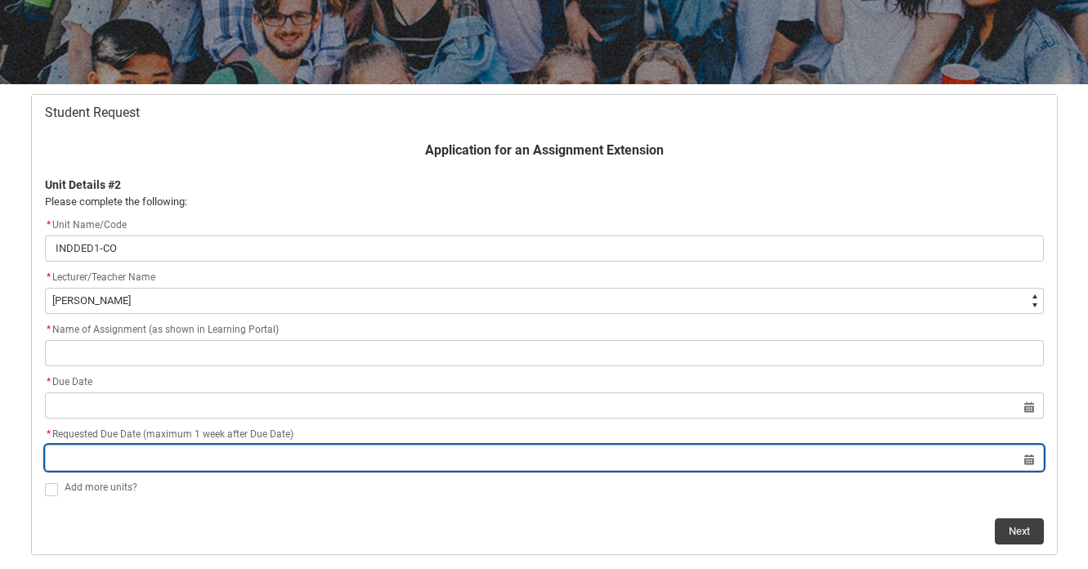
click at [328, 447] on div "* Requested Due Date (maximum 1 week after Due Date) Select a date for Format: …" at bounding box center [544, 448] width 999 height 46
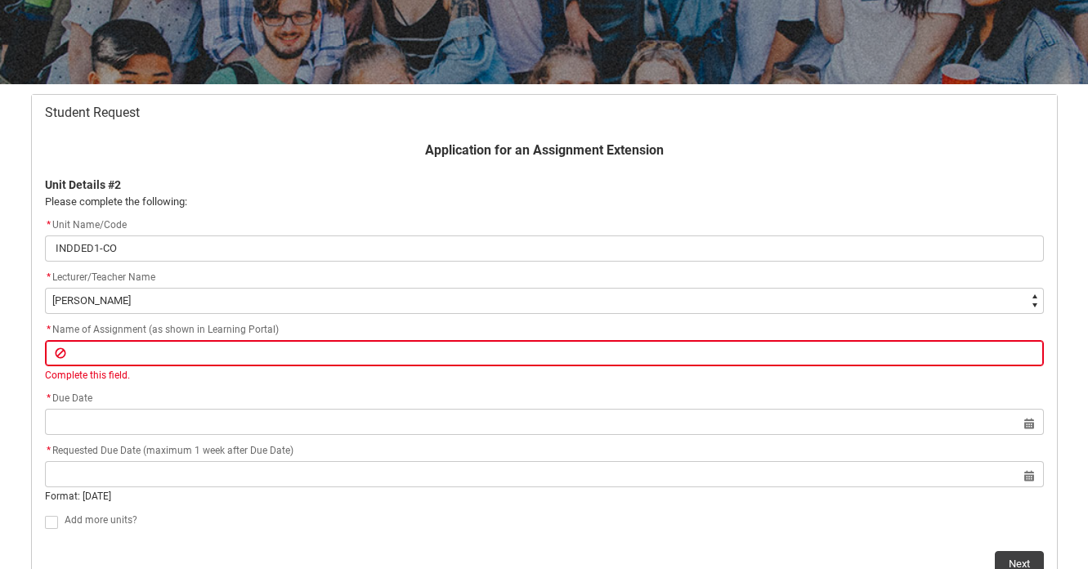
click at [303, 402] on div "* Due Date" at bounding box center [544, 399] width 999 height 20
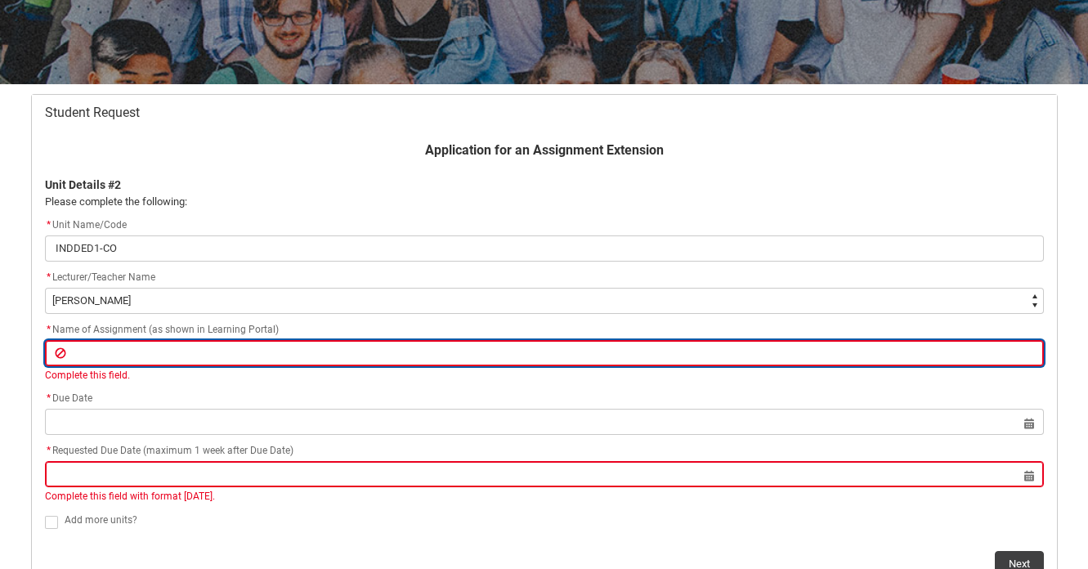
click at [290, 348] on input "Redu_Student_Request flow" at bounding box center [544, 353] width 999 height 26
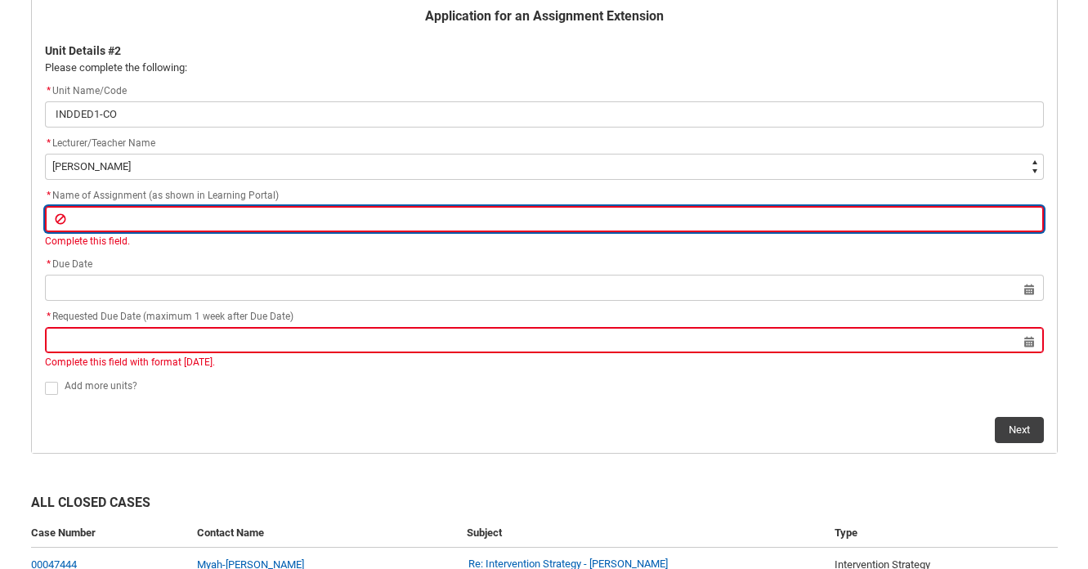
scroll to position [380, 0]
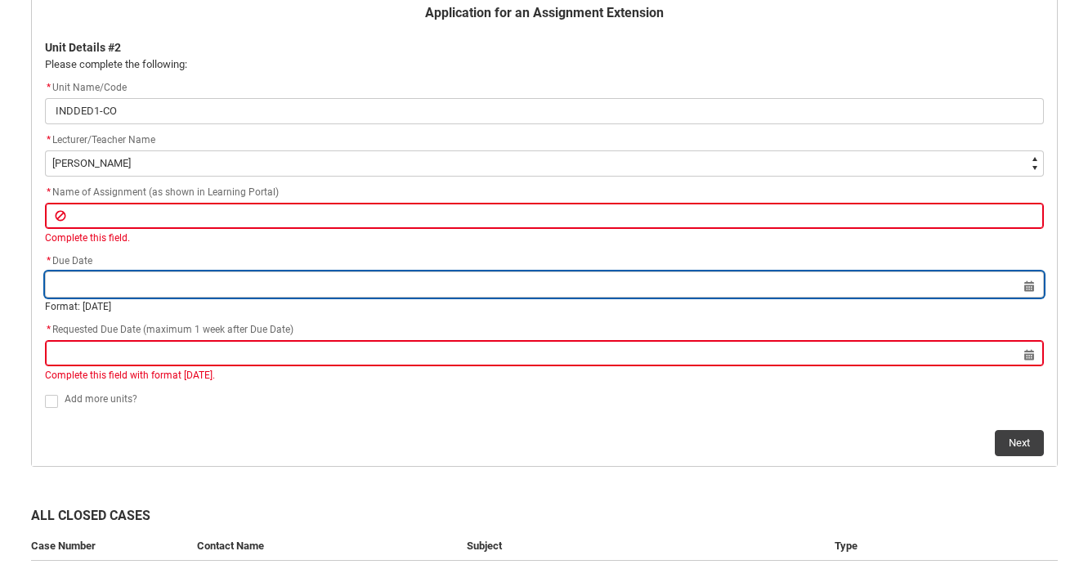
click at [186, 282] on input "Redu_Student_Request flow" at bounding box center [544, 285] width 999 height 26
select select "2025"
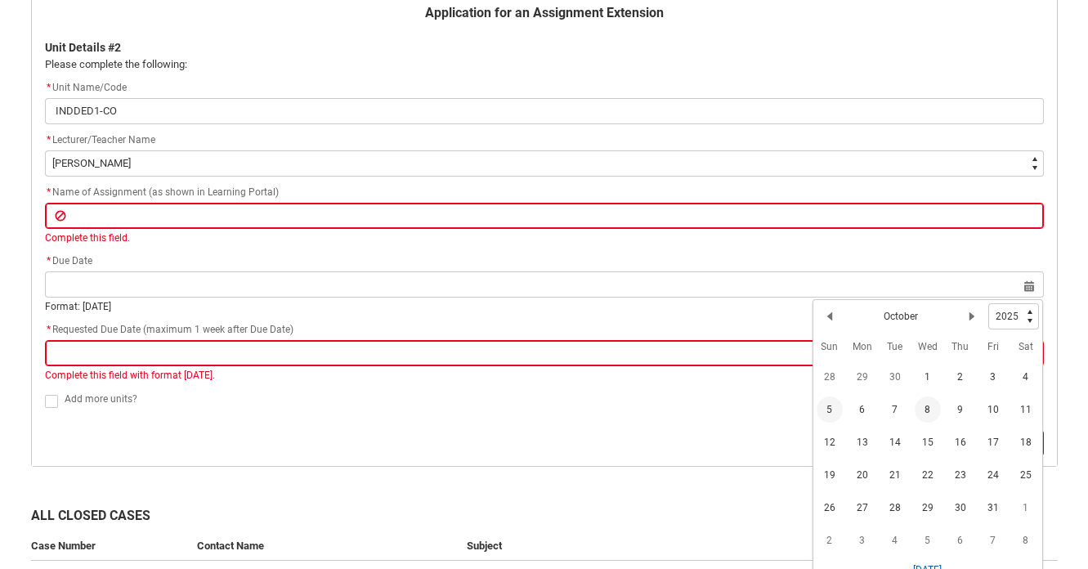
click at [824, 411] on span "5" at bounding box center [830, 410] width 26 height 26
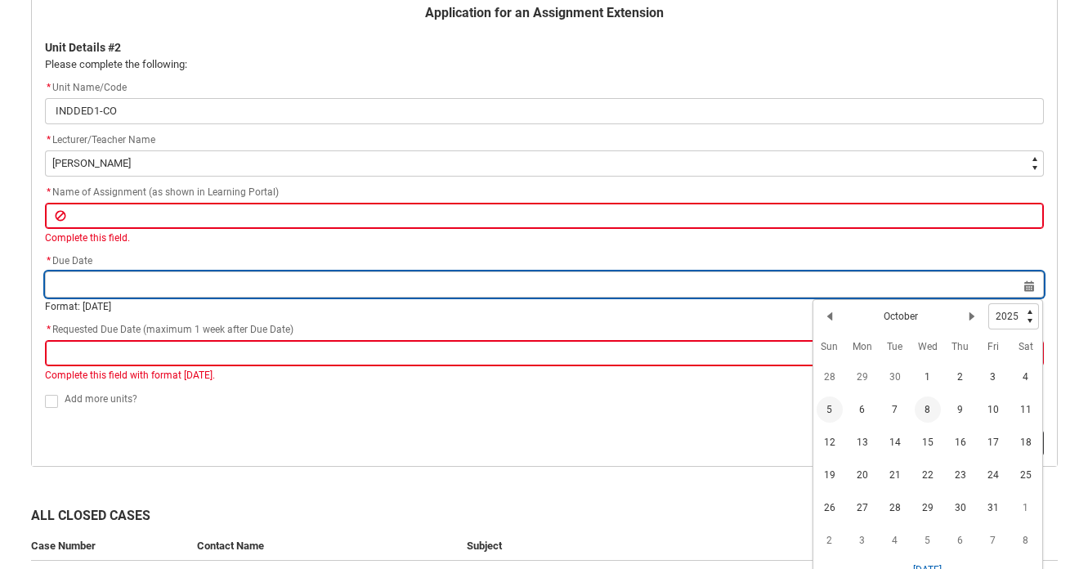
type lightning-datepicker "[DATE]"
type lightning-input "[DATE]"
type input "[DATE]"
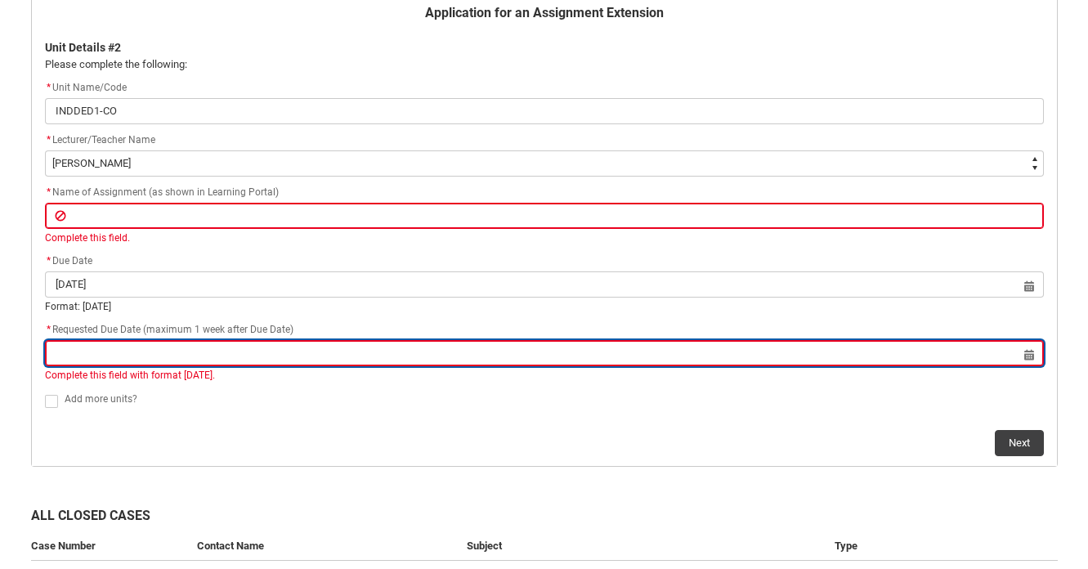
click at [701, 360] on input "Redu_Student_Request flow" at bounding box center [544, 353] width 999 height 26
select select "2025"
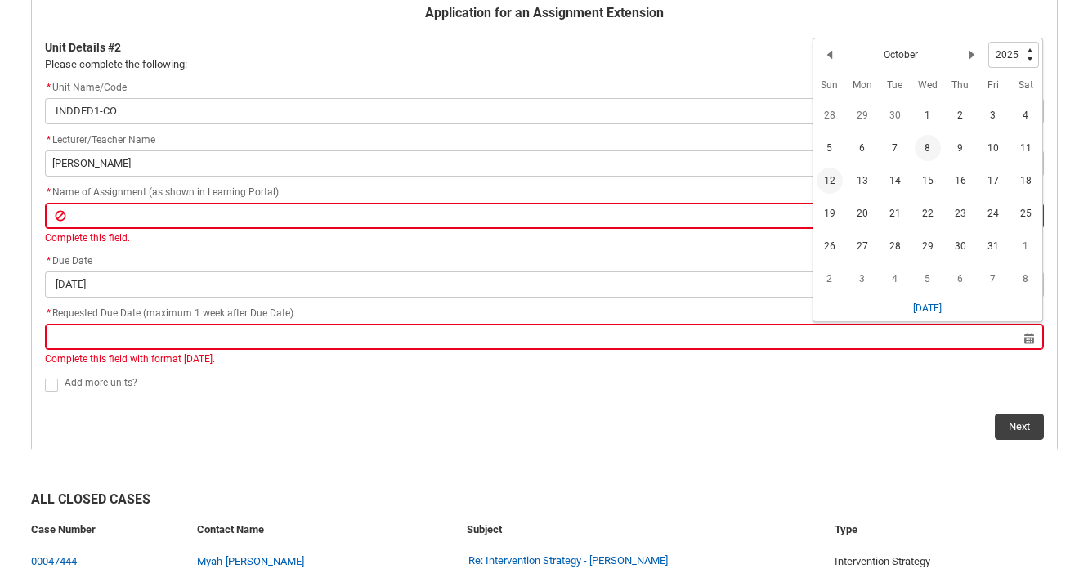
click at [837, 177] on span "12" at bounding box center [830, 181] width 26 height 26
type lightning-datepicker "[DATE]"
type lightning-input "[DATE]"
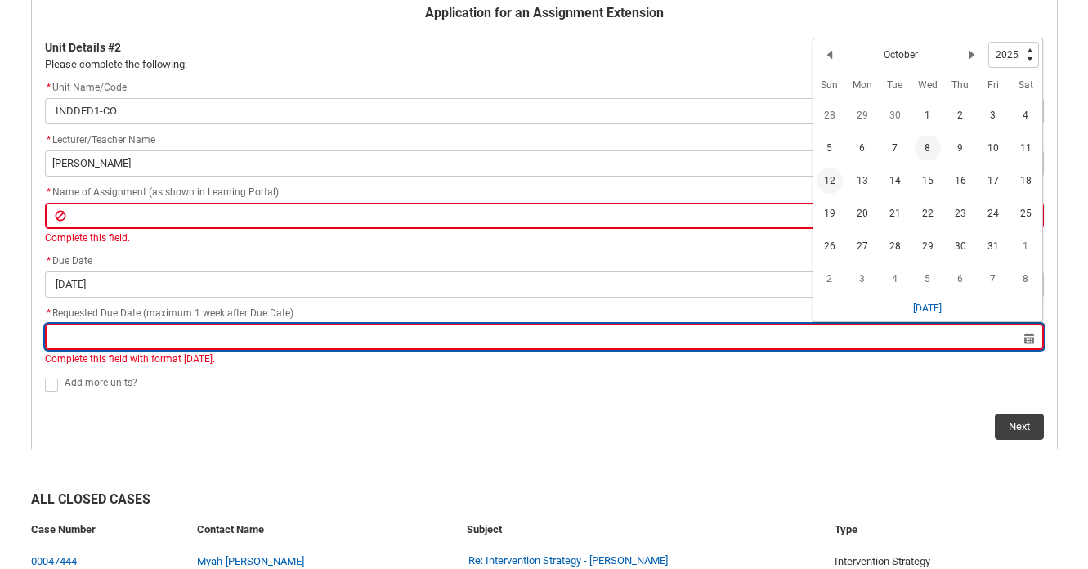
type input "[DATE]"
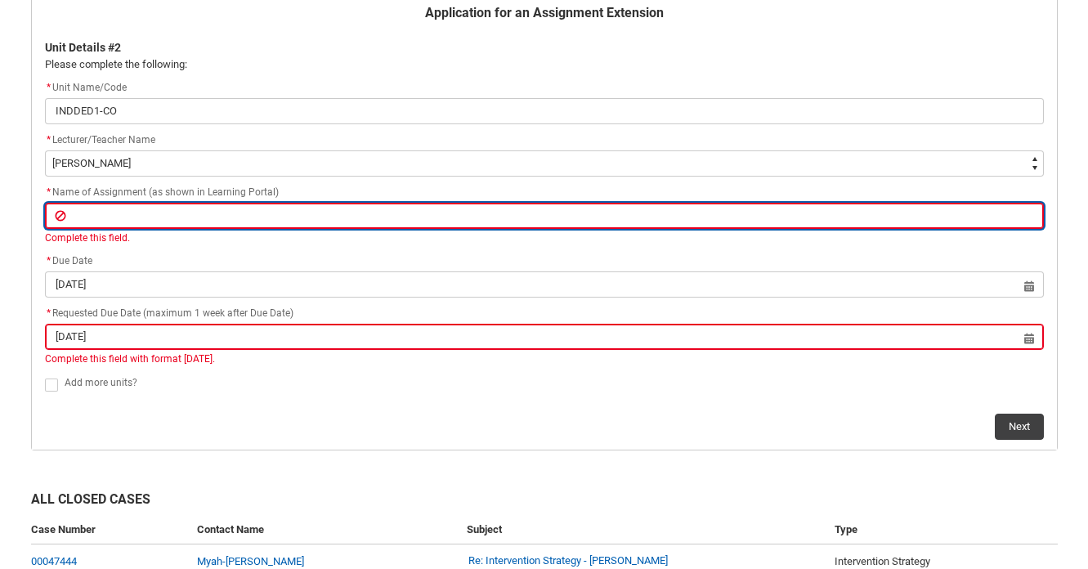
click at [397, 204] on input "Redu_Student_Request flow" at bounding box center [544, 216] width 999 height 26
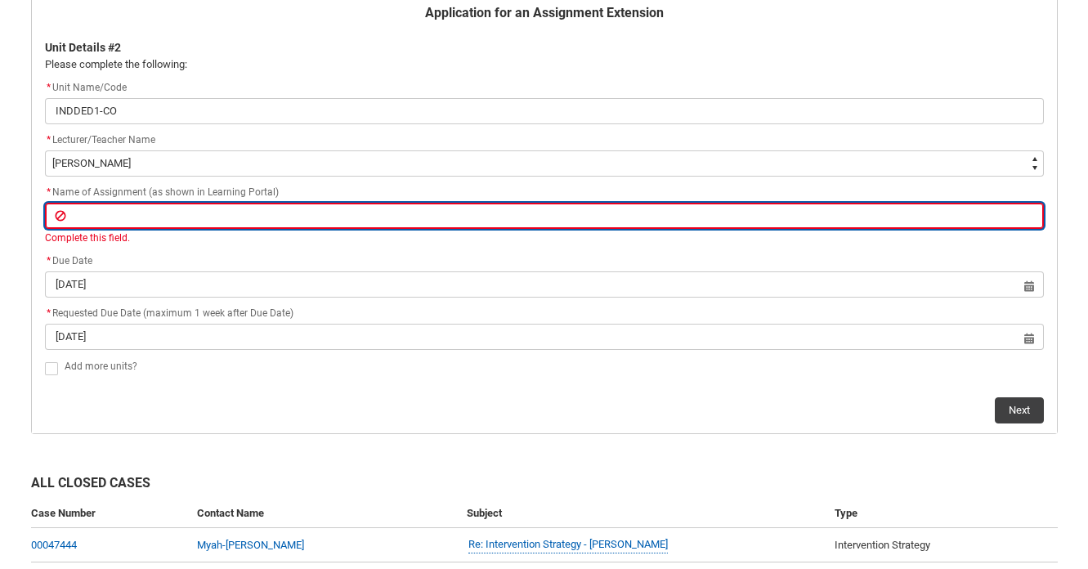
paste input "Assignment 1: Exploratory Drawing Folio (30%)"
type lightning-primitive-input-simple "Assignment 1: Exploratory Drawing Folio (30%)"
type input "Assignment 1: Exploratory Drawing Folio (30%)"
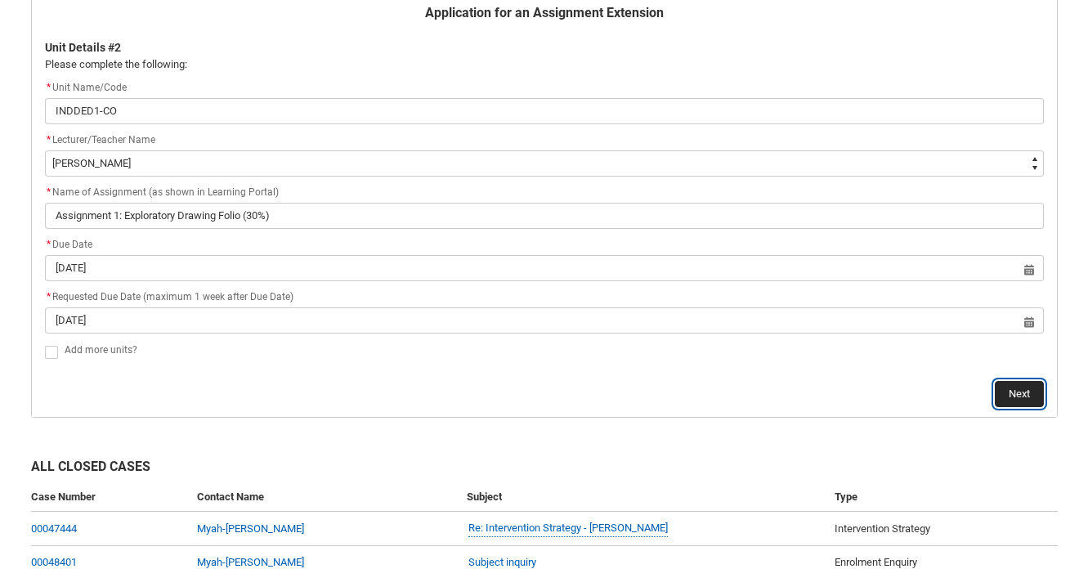
click at [1022, 417] on div "Student Request Application for an Assignment Extension Unit Details #2 Please …" at bounding box center [544, 187] width 1047 height 481
click at [1014, 386] on button "Next" at bounding box center [1019, 394] width 49 height 26
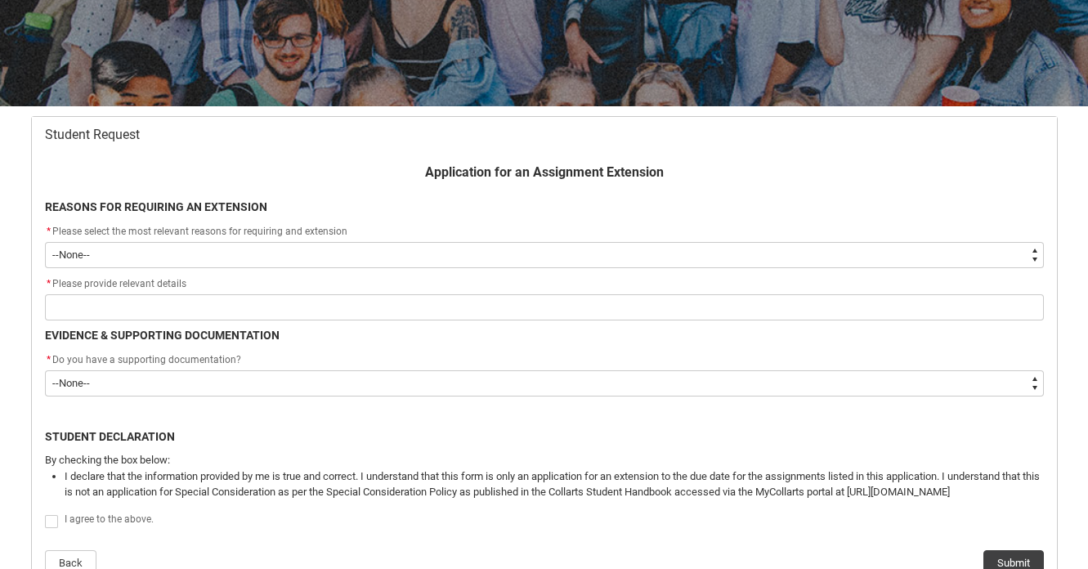
scroll to position [276, 0]
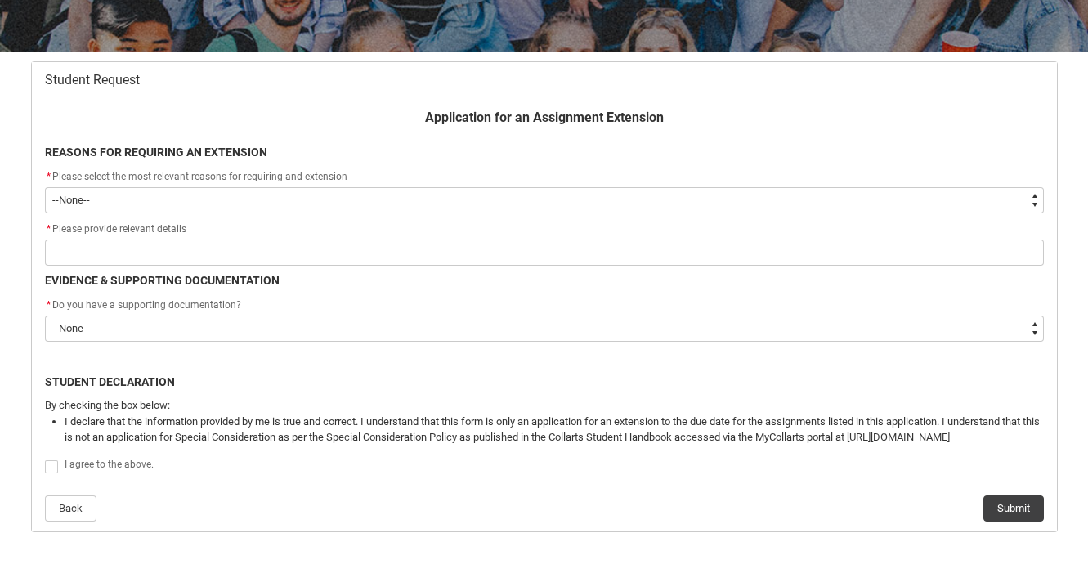
click at [538, 194] on select "--None-- Medical Reasons Work obligations Family obligations Academic Difficult…" at bounding box center [544, 200] width 999 height 26
type lightning-select "Other"
click at [45, 187] on select "--None-- Medical Reasons Work obligations Family obligations Academic Difficult…" at bounding box center [544, 200] width 999 height 26
select select "Other"
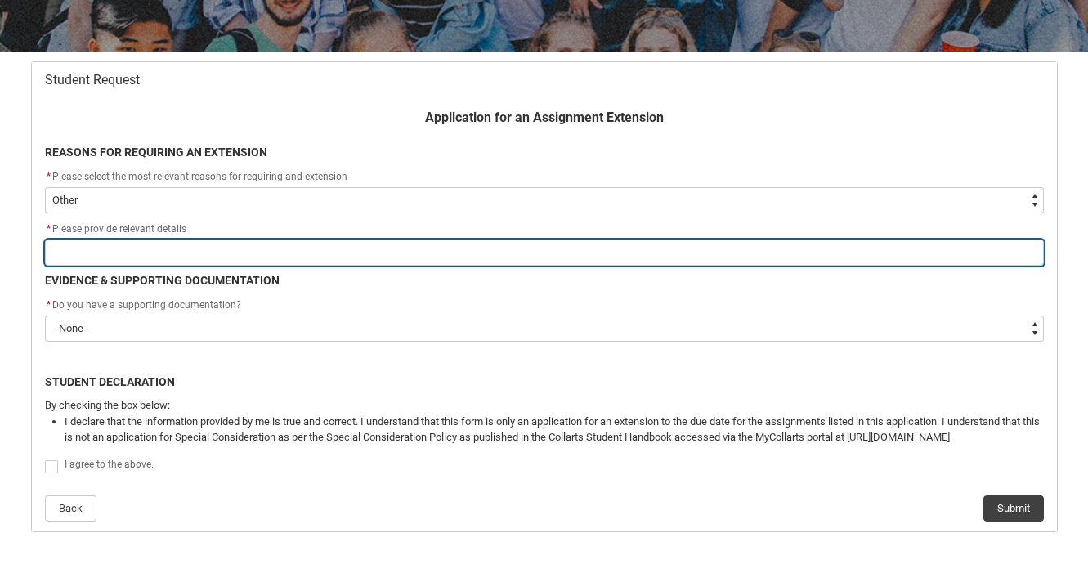
click at [307, 249] on input "Redu_Student_Request flow" at bounding box center [544, 253] width 999 height 26
type lightning-primitive-input-simple "L"
type input "L"
type lightning-primitive-input-simple "La"
type input "La"
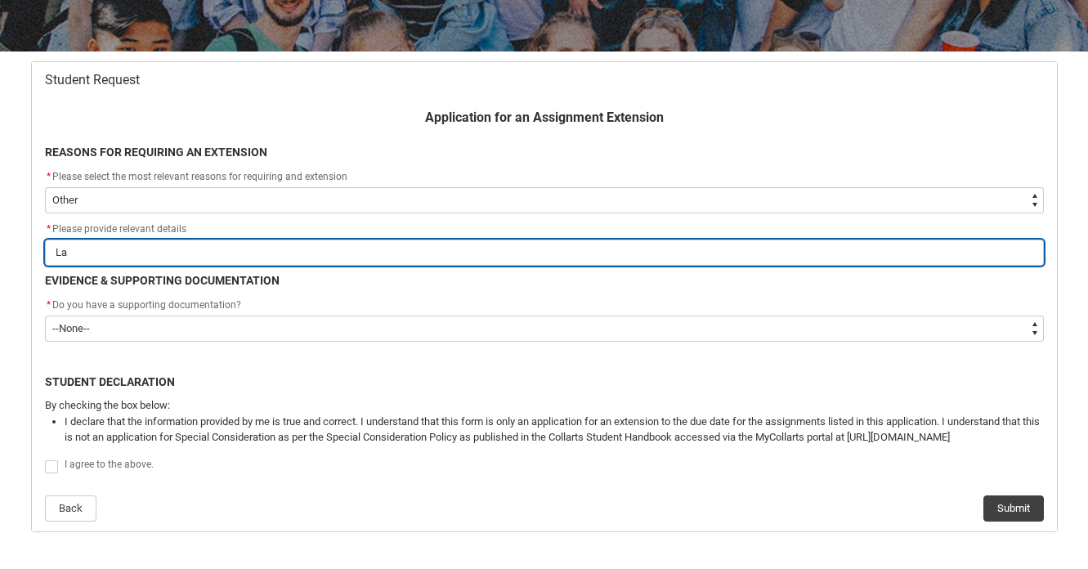
type lightning-primitive-input-simple "Lat"
type input "Lat"
type lightning-primitive-input-simple "Late"
type input "Late"
type lightning-primitive-input-simple "Late"
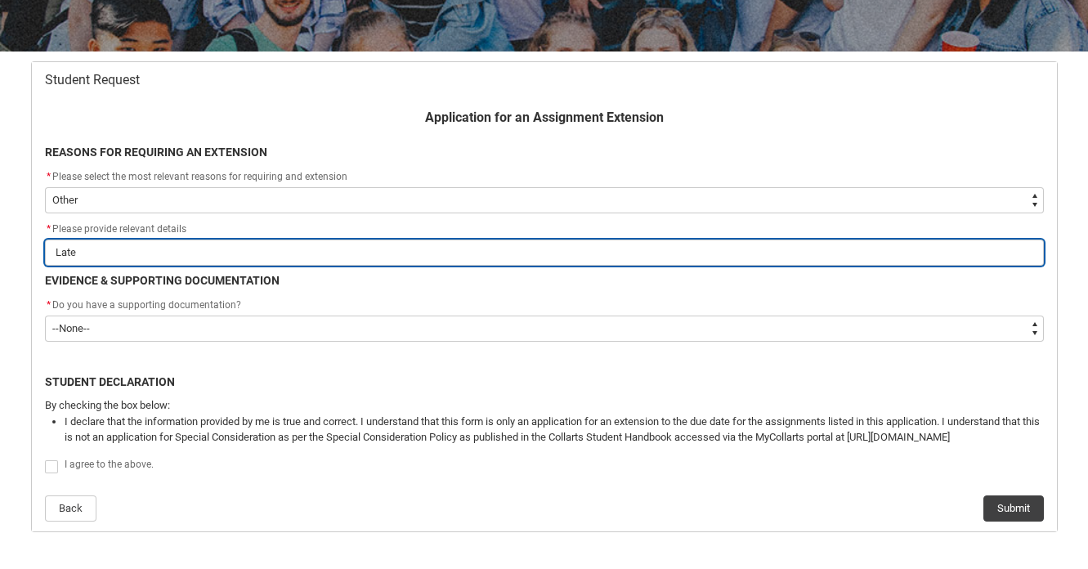
type input "Late"
type lightning-primitive-input-simple "Late e"
type input "Late e"
type lightning-primitive-input-simple "Late"
type input "Late"
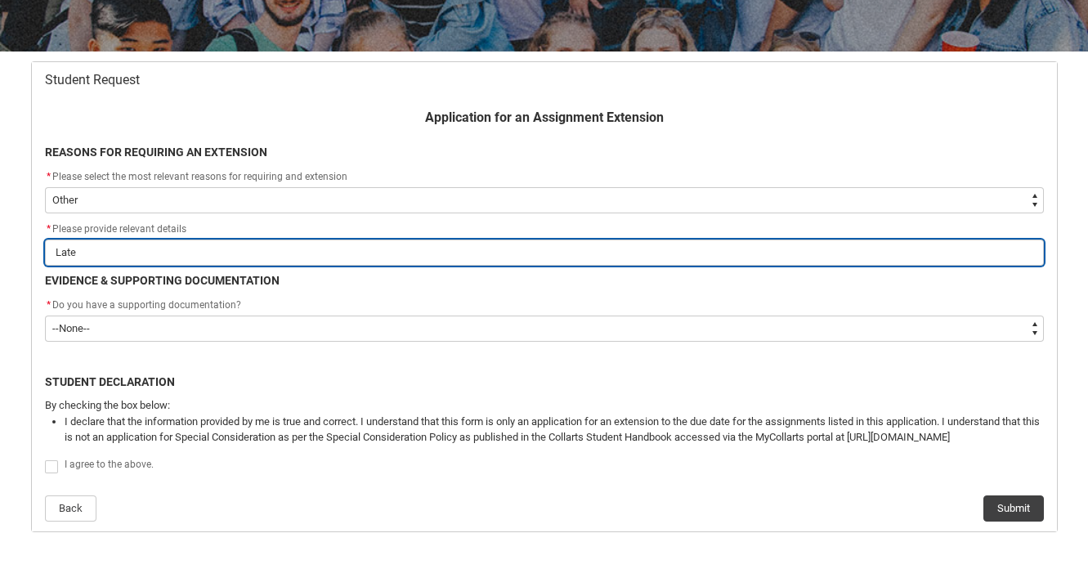
type lightning-primitive-input-simple "Late E"
type input "Late E"
type lightning-primitive-input-simple "Late En"
type input "Late En"
type lightning-primitive-input-simple "Late Enr"
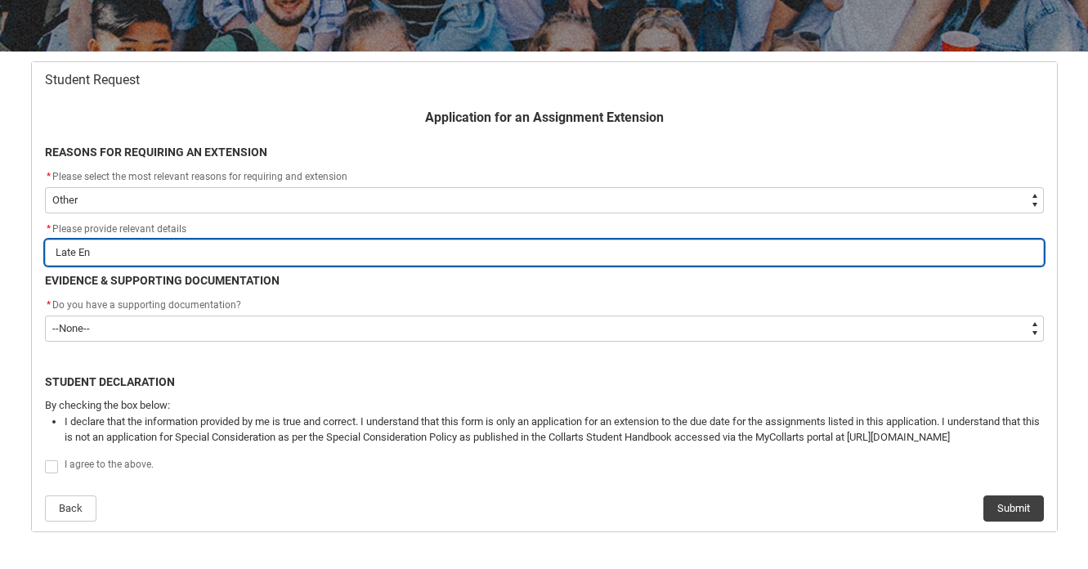
type input "Late Enr"
type lightning-primitive-input-simple "Late Enro"
type input "Late Enro"
type lightning-primitive-input-simple "Late Enrol"
type input "Late Enrol"
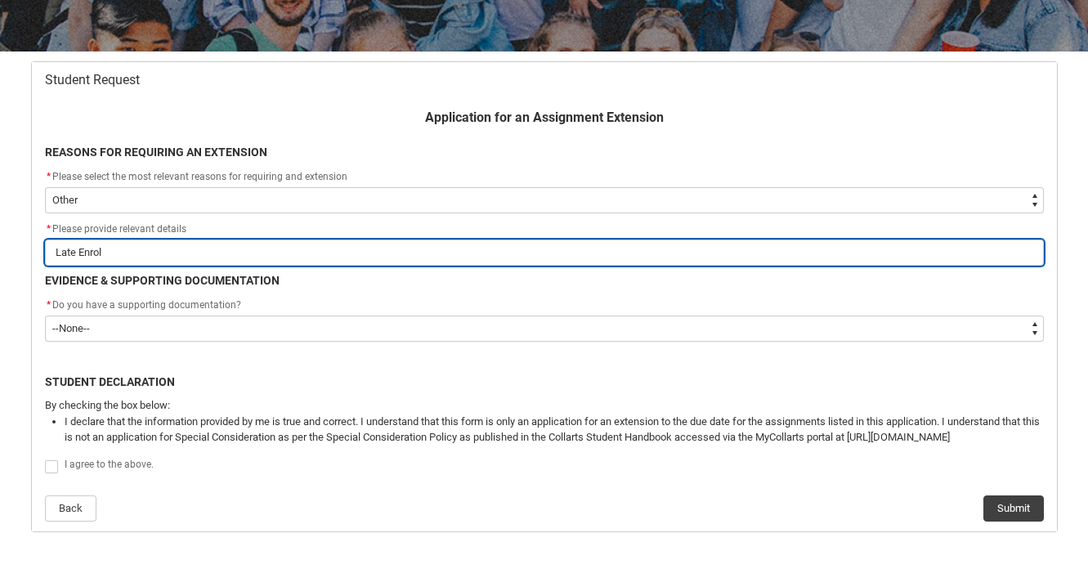
type lightning-primitive-input-simple "Late Enrole"
type input "Late Enrole"
type lightning-primitive-input-simple "Late Enrolem"
type input "Late Enrolem"
type lightning-primitive-input-simple "Late Enroleme"
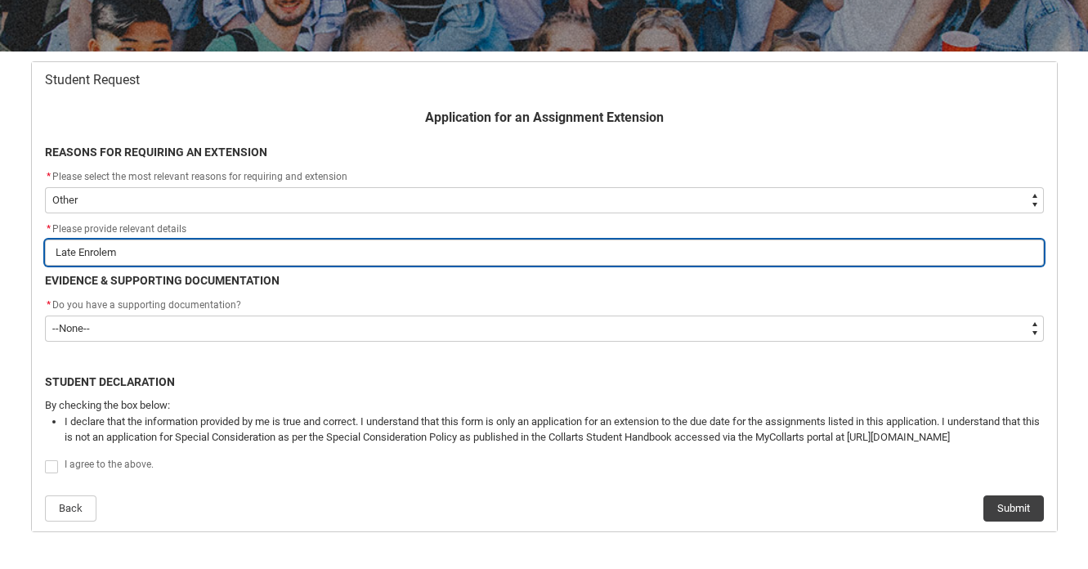
type input "Late Enroleme"
type lightning-primitive-input-simple "Late Enrolemen"
type input "Late Enrolemen"
type lightning-primitive-input-simple "Late Enrolement"
type input "Late Enrolement"
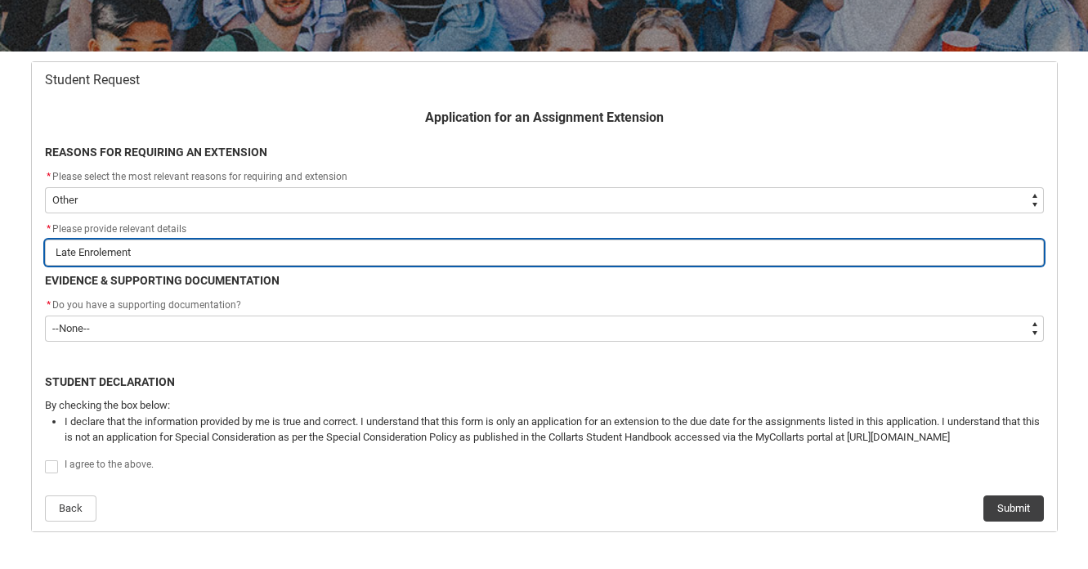
type lightning-primitive-input-simple "Late Enrolement"
type input "Late Enrolement"
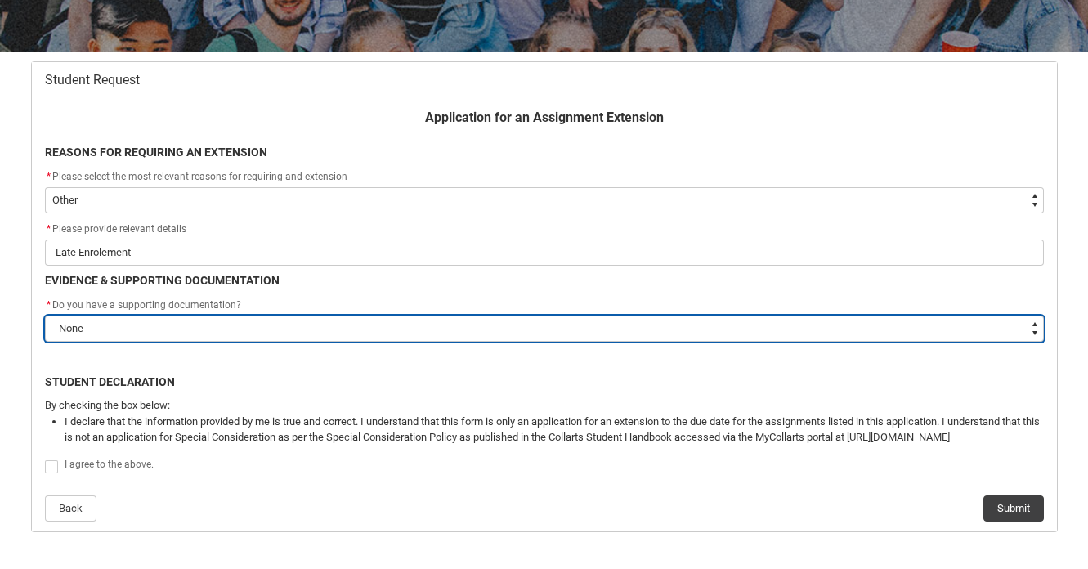
click at [155, 327] on select "--None-- Yes No" at bounding box center [544, 329] width 999 height 26
type lightning-select "Yes"
click at [45, 316] on select "--None-- Yes No" at bounding box center [544, 329] width 999 height 26
select select "Yes"
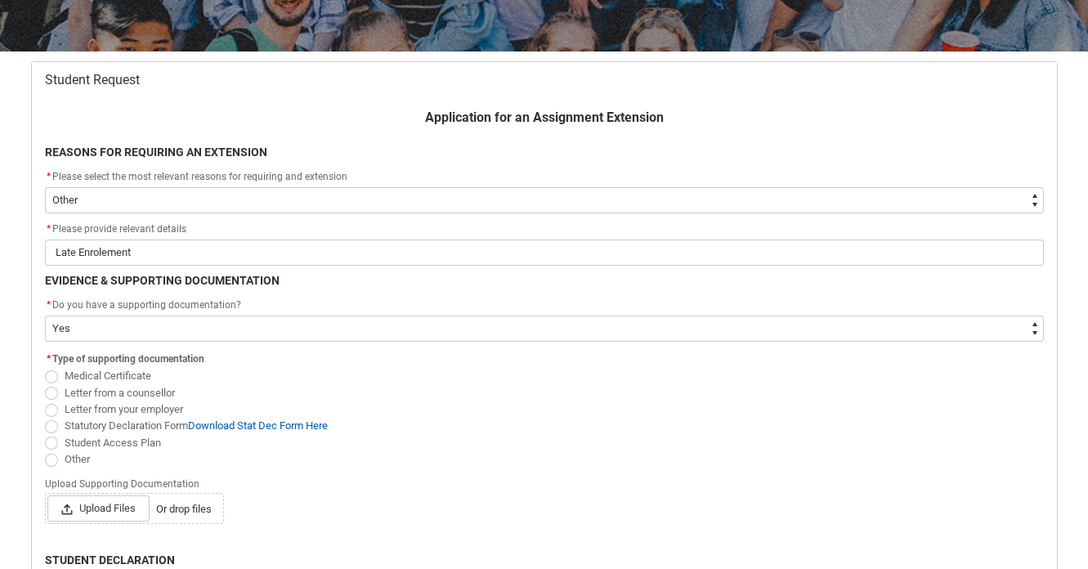
click at [70, 456] on span "Other" at bounding box center [77, 459] width 25 height 12
click at [45, 451] on input "Other" at bounding box center [44, 450] width 1 height 1
radio input "true"
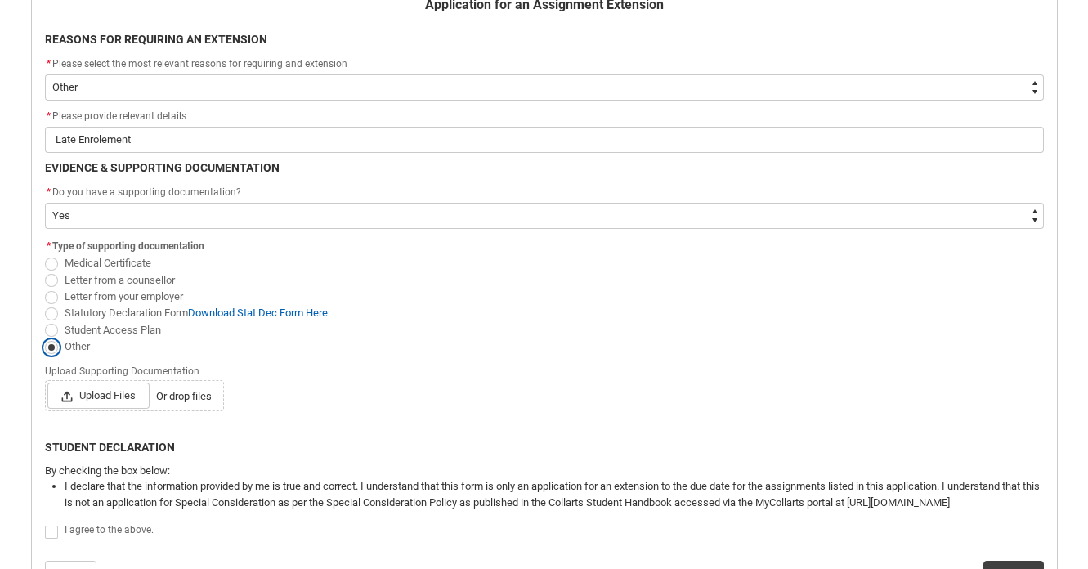
scroll to position [393, 0]
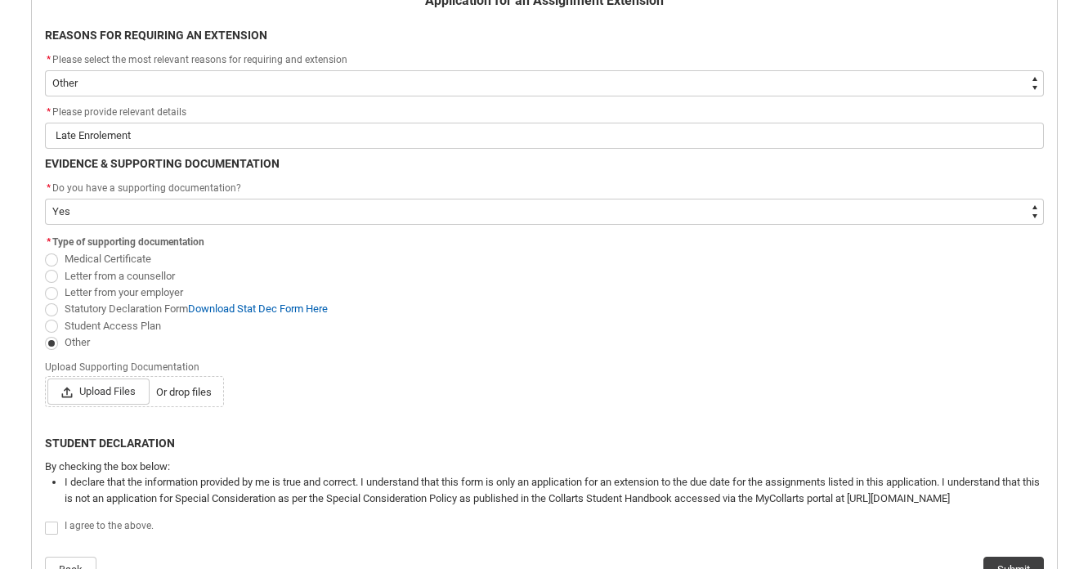
click at [50, 263] on span "Redu_Student_Request flow" at bounding box center [51, 260] width 13 height 13
click at [45, 251] on input "Medical Certificate" at bounding box center [44, 250] width 1 height 1
radio input "true"
click at [47, 342] on span "Redu_Student_Request flow" at bounding box center [51, 343] width 13 height 13
click at [45, 334] on input "Other" at bounding box center [44, 333] width 1 height 1
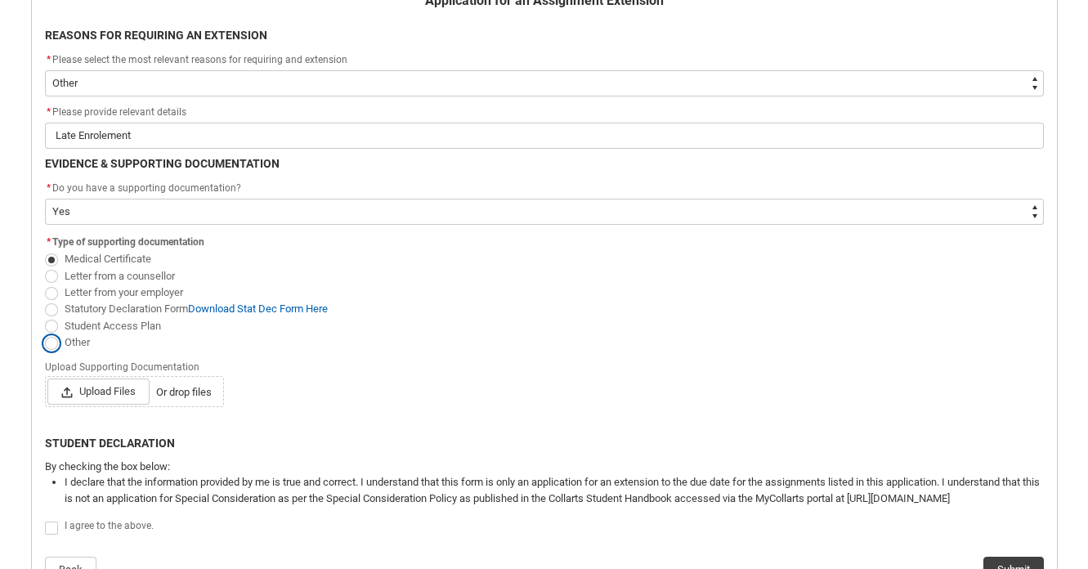
radio input "true"
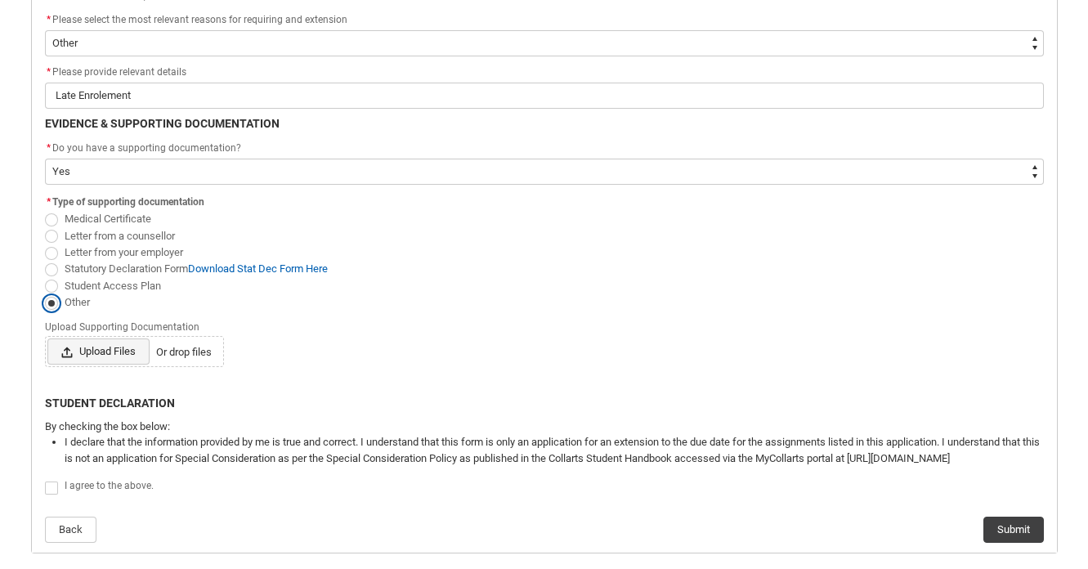
scroll to position [437, 0]
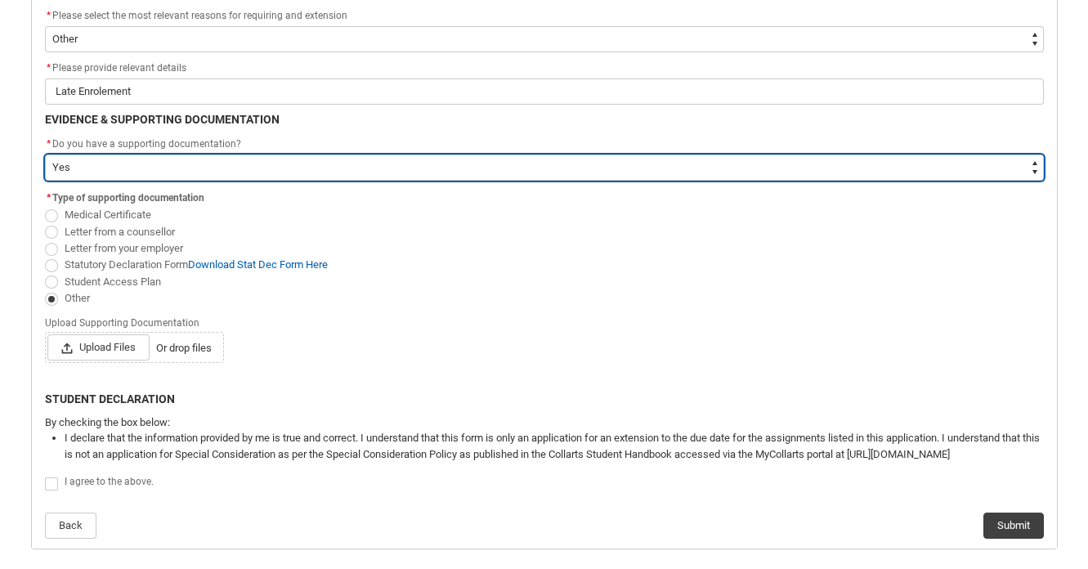
click at [81, 174] on select "--None-- Yes No" at bounding box center [544, 168] width 999 height 26
click at [607, 168] on select "--None-- Yes No" at bounding box center [544, 168] width 999 height 26
type lightning-select "FlowImplicit__DefaultTextChoiceName"
click at [45, 155] on select "--None-- Yes No" at bounding box center [544, 168] width 999 height 26
select select "FlowImplicit__DefaultTextChoiceName"
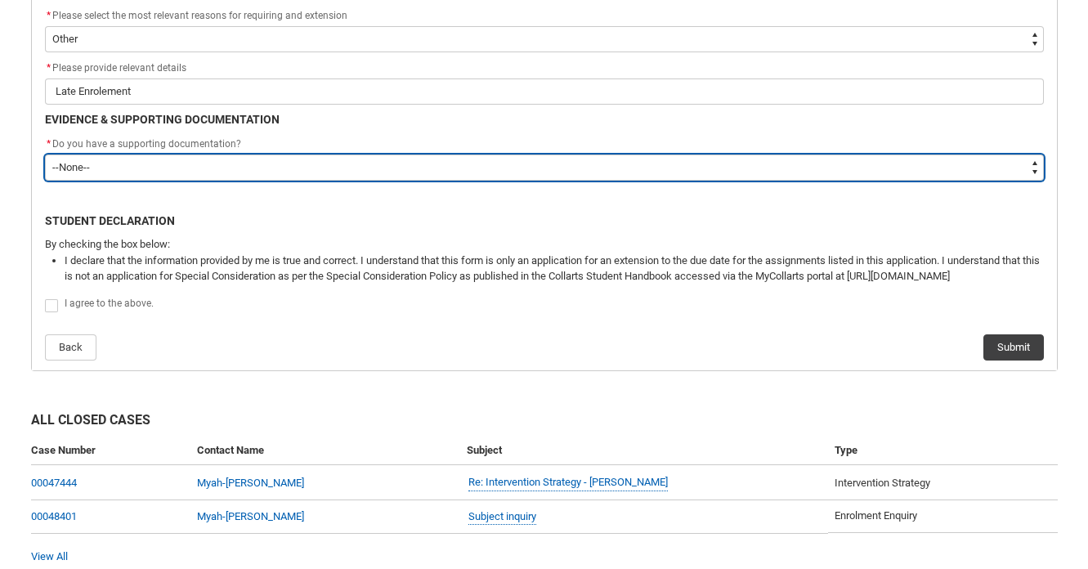
click at [574, 175] on select "--None-- Yes No" at bounding box center [544, 168] width 999 height 26
click at [246, 170] on select "--None-- Yes No" at bounding box center [544, 168] width 999 height 26
type lightning-select "No"
click at [45, 155] on select "--None-- Yes No" at bounding box center [544, 168] width 999 height 26
select select "No"
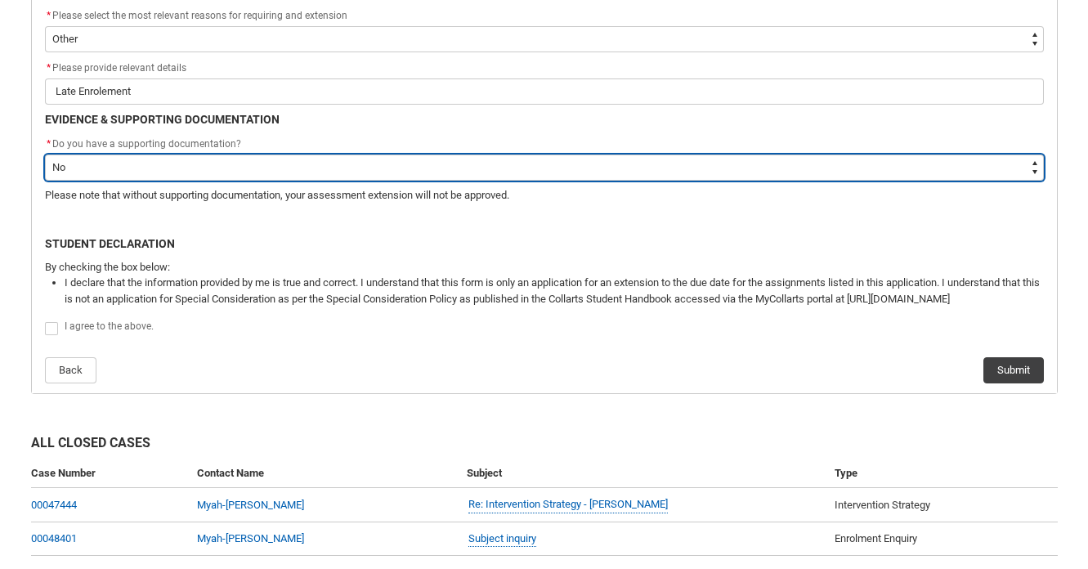
click at [253, 172] on select "--None-- Yes No" at bounding box center [544, 168] width 999 height 26
type lightning-select "Yes"
click at [45, 155] on select "--None-- Yes No" at bounding box center [544, 168] width 999 height 26
select select "Yes"
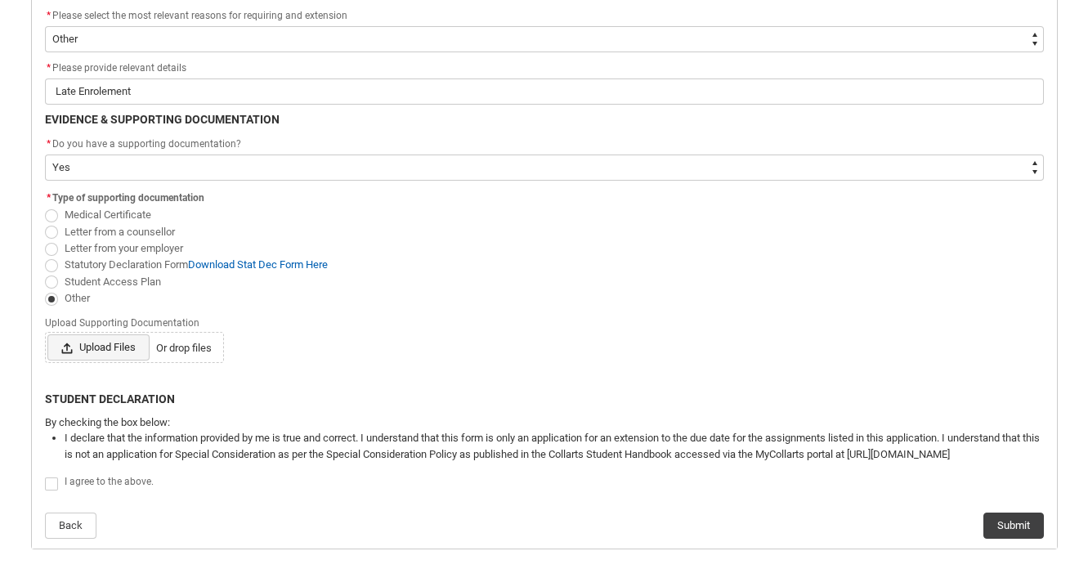
click at [117, 342] on span "Upload Files" at bounding box center [98, 347] width 102 height 26
click at [47, 334] on input "Upload Files Or drop files" at bounding box center [47, 334] width 1 height 1
type lightning-input "C:\fakepath\Screenshot [DATE] 9.19.35 pm.png"
type input "C:\fakepath\Screenshot [DATE] 9.19.35 pm.png"
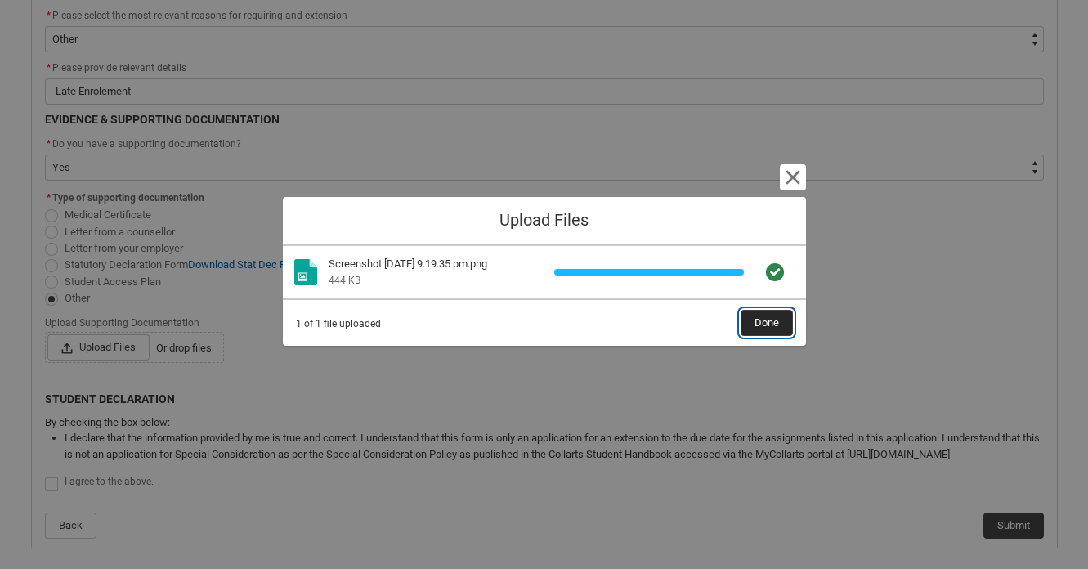
click at [755, 330] on span "Done" at bounding box center [767, 323] width 25 height 25
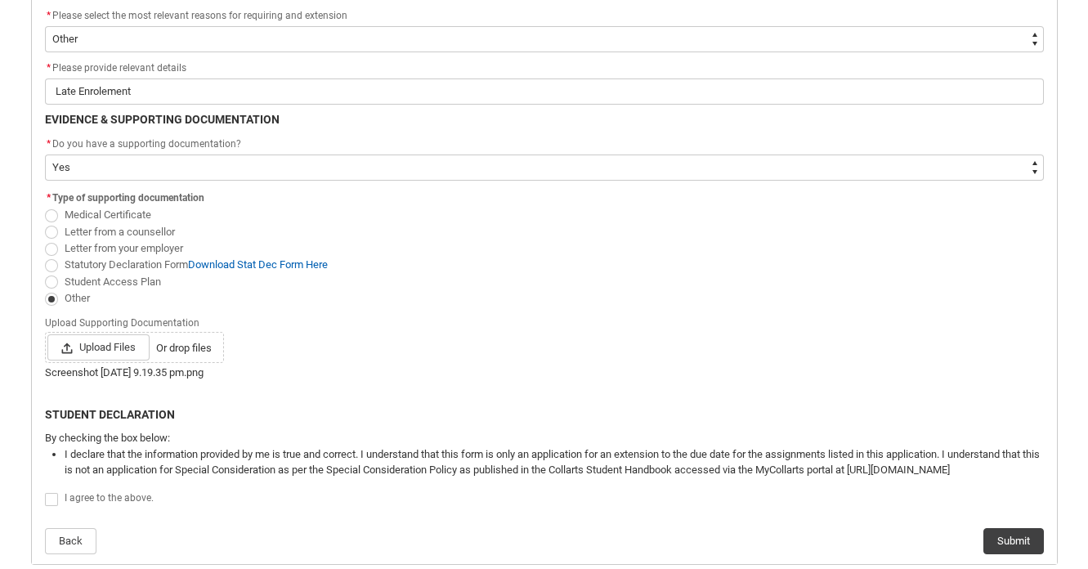
click at [47, 499] on span "Redu_Student_Request flow" at bounding box center [51, 499] width 13 height 13
click at [45, 491] on input "Redu_Student_Request flow" at bounding box center [44, 491] width 1 height 1
type lightning-input "true"
checkbox input "true"
click at [1033, 542] on button "Submit" at bounding box center [1014, 541] width 61 height 26
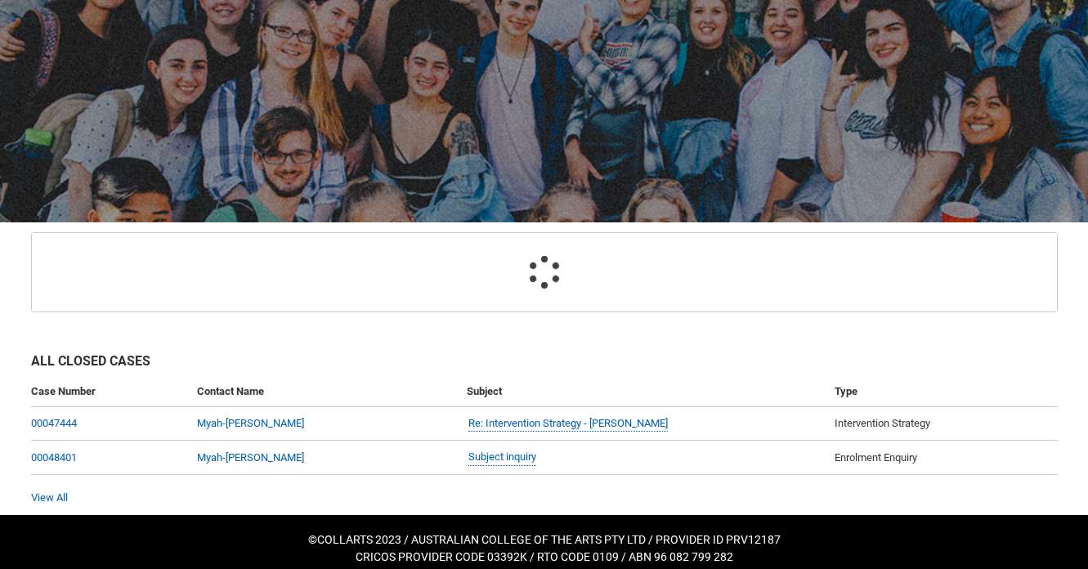
scroll to position [164, 0]
